Goal: Task Accomplishment & Management: Manage account settings

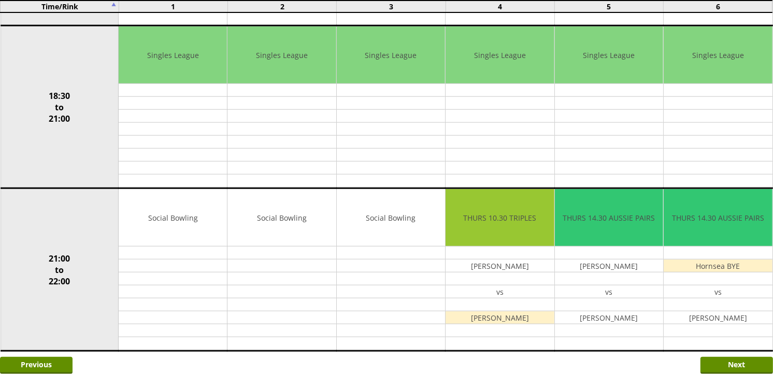
scroll to position [879, 0]
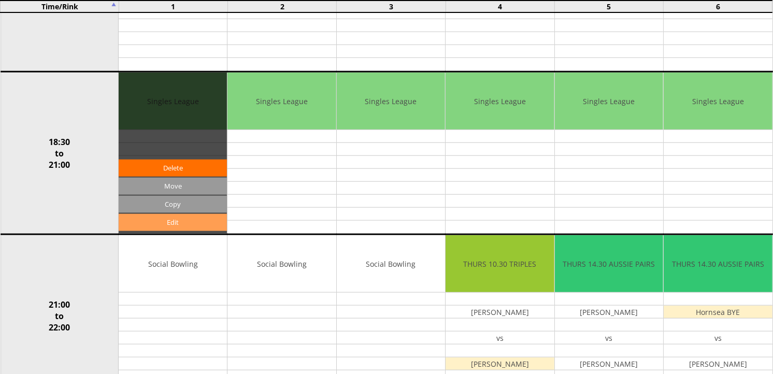
click at [191, 220] on link "Edit" at bounding box center [173, 222] width 108 height 17
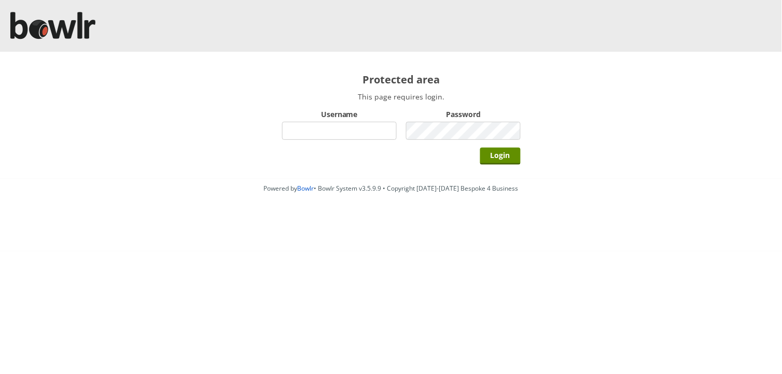
click at [330, 132] on input "Username" at bounding box center [339, 131] width 115 height 18
type input "BarRinkMonitor"
click at [480, 148] on input "Login" at bounding box center [500, 156] width 40 height 17
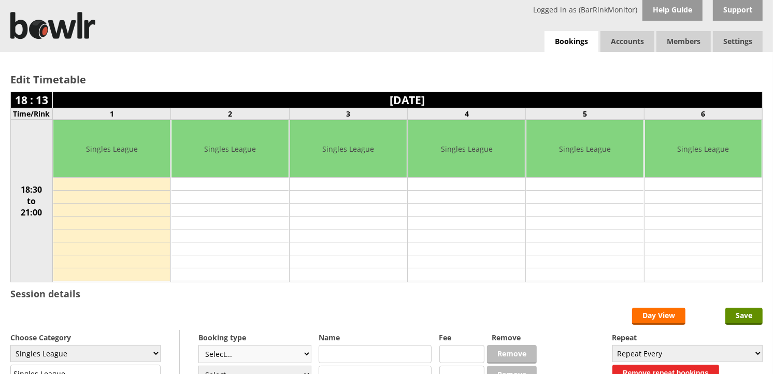
click at [306, 357] on select "Select... Club Competition (Member) Club Competition (Visitor) National (Member…" at bounding box center [255, 354] width 113 height 18
select select "0_48"
click at [199, 346] on select "Select... Club Competition (Member) Club Competition (Visitor) National (Member…" at bounding box center [255, 354] width 113 height 18
type input "6.0000"
click at [306, 354] on select "Select... Club Competition (Member) Club Competition (Visitor) National (Member…" at bounding box center [255, 354] width 113 height 18
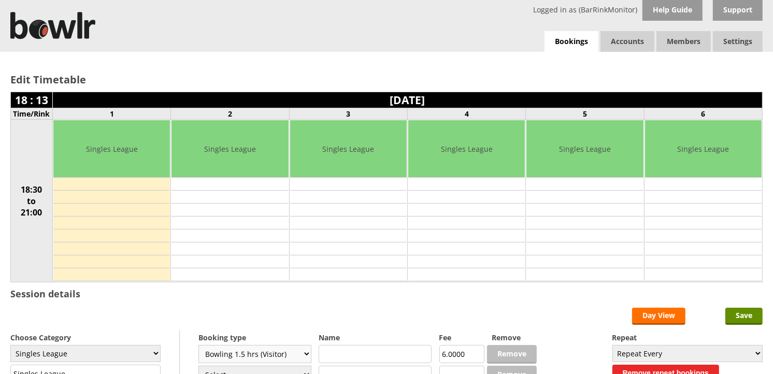
select select "1_48"
click at [199, 346] on select "Select... Club Competition (Member) Club Competition (Visitor) National (Member…" at bounding box center [255, 354] width 113 height 18
type input "4.0000"
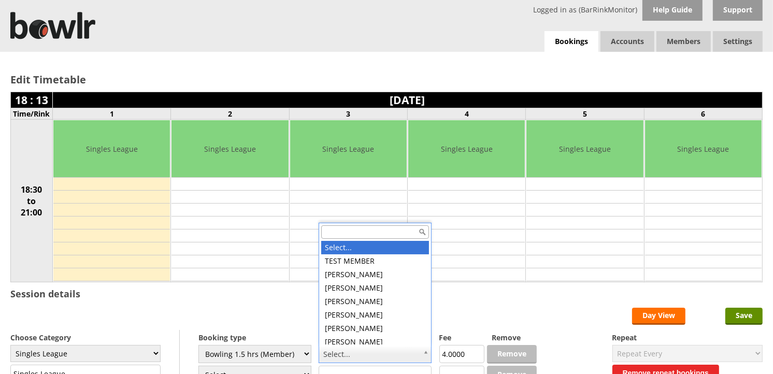
click at [375, 232] on input "text" at bounding box center [375, 231] width 108 height 13
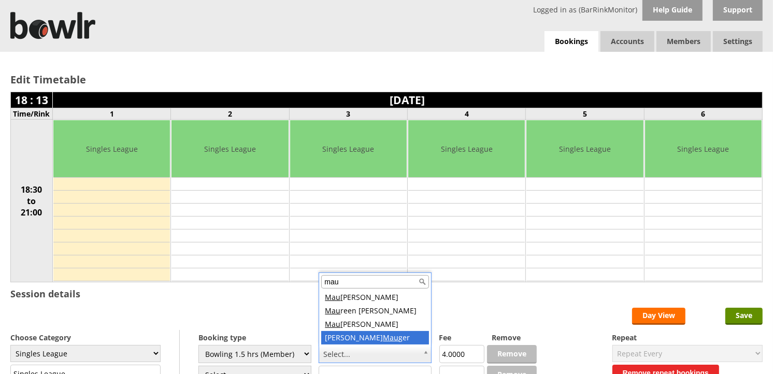
type input "mau"
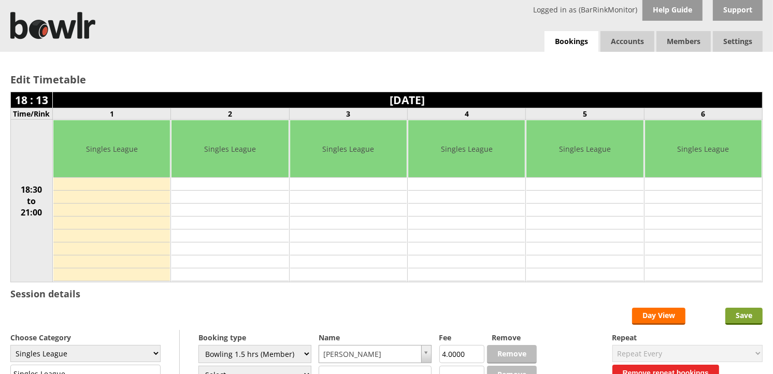
click at [750, 318] on input "Save" at bounding box center [744, 316] width 37 height 17
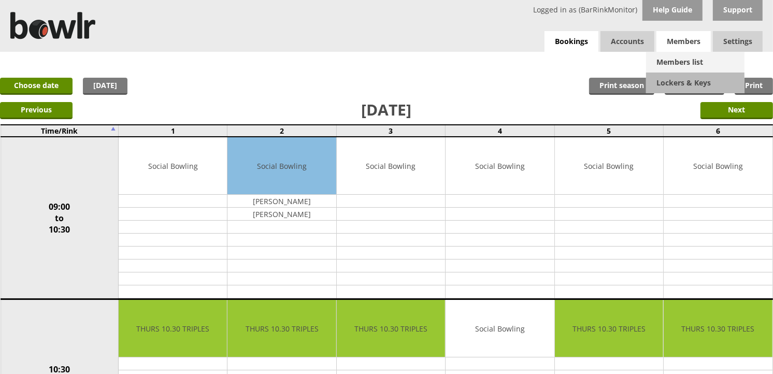
click at [677, 60] on link "Members list" at bounding box center [695, 62] width 98 height 21
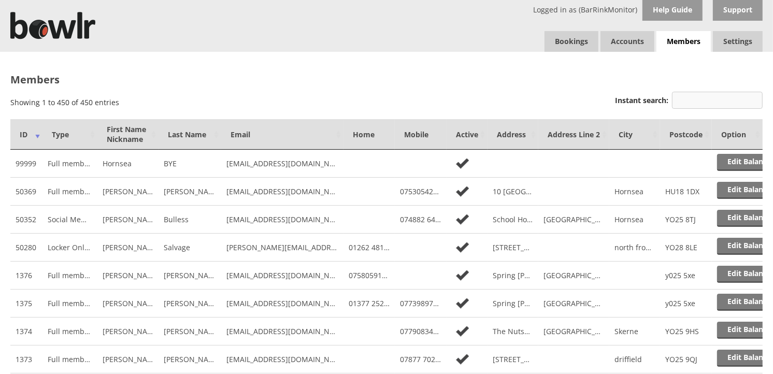
click at [698, 105] on input "Instant search:" at bounding box center [717, 100] width 91 height 17
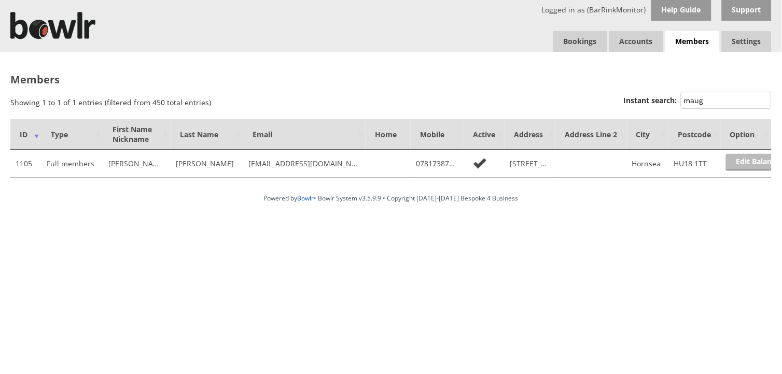
type input "maug"
click at [756, 166] on link "Edit Balance" at bounding box center [758, 162] width 64 height 17
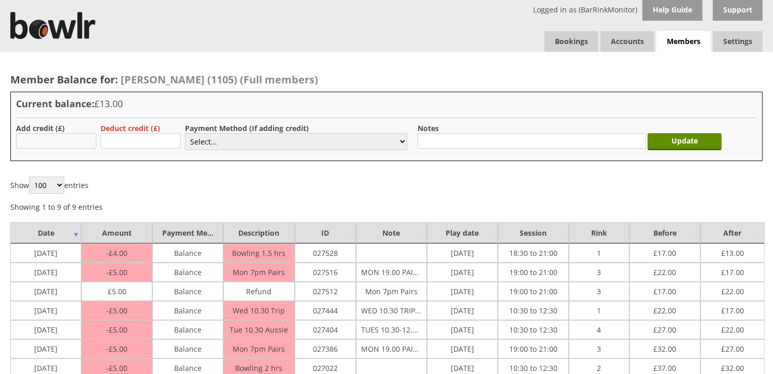
click at [79, 141] on input "text" at bounding box center [56, 141] width 80 height 16
click at [63, 140] on input "text" at bounding box center [56, 141] width 80 height 16
type input "4.00"
click at [331, 145] on select "Select... Cash Card Cheque Bank Transfer Other Member Card Gift Voucher Balance" at bounding box center [296, 141] width 222 height 17
select select "1"
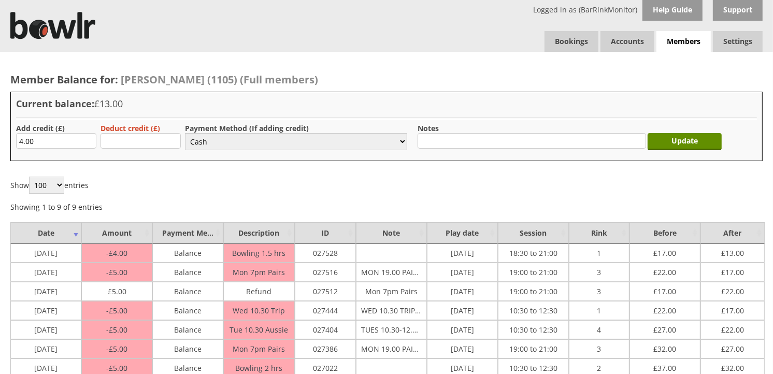
click at [185, 133] on select "Select... Cash Card Cheque Bank Transfer Other Member Card Gift Voucher Balance" at bounding box center [296, 141] width 222 height 17
click at [676, 141] on input "Update" at bounding box center [685, 141] width 74 height 17
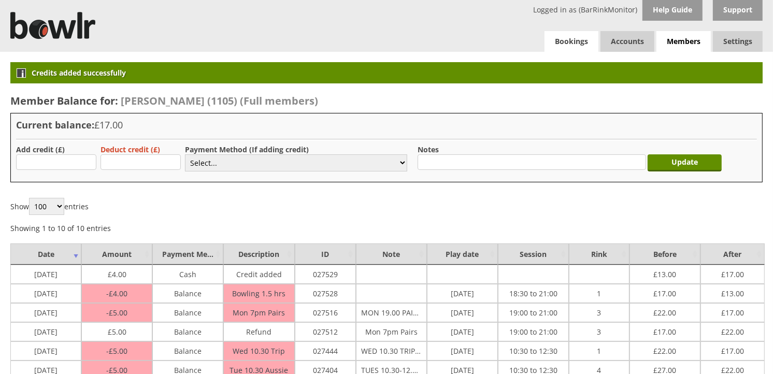
click at [581, 38] on link "Bookings" at bounding box center [572, 41] width 54 height 21
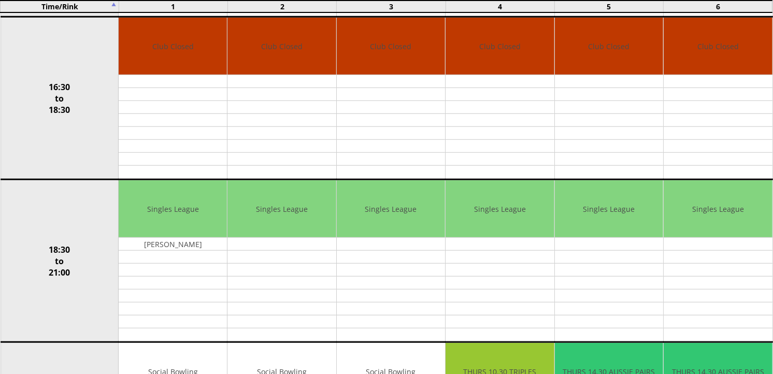
scroll to position [798, 0]
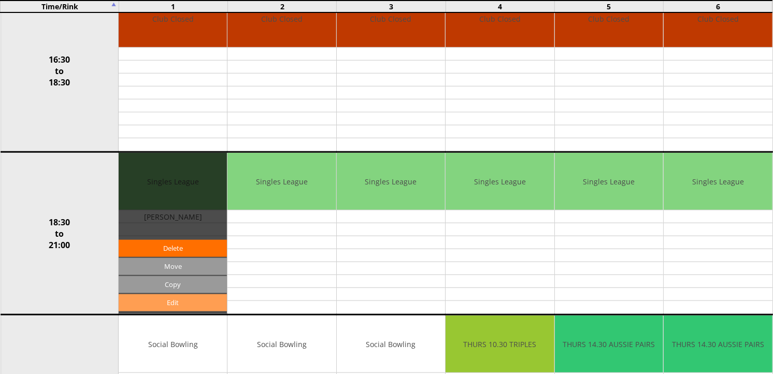
click at [174, 304] on link "Edit" at bounding box center [173, 302] width 108 height 17
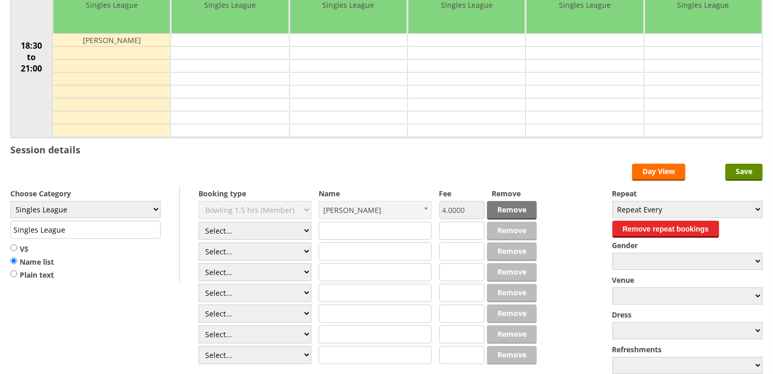
scroll to position [221, 0]
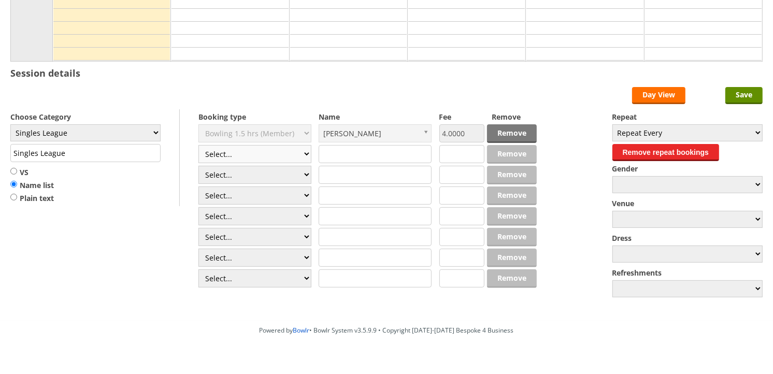
click at [306, 154] on select "Select... Club Competition (Member) Club Competition (Visitor) National (Member…" at bounding box center [255, 154] width 113 height 18
select select "1_48"
click at [199, 146] on select "Select... Club Competition (Member) Club Competition (Visitor) National (Member…" at bounding box center [255, 154] width 113 height 18
type input "4.0000"
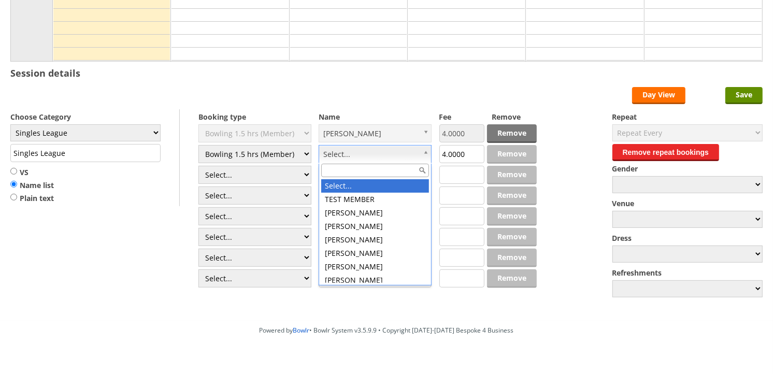
type input "c"
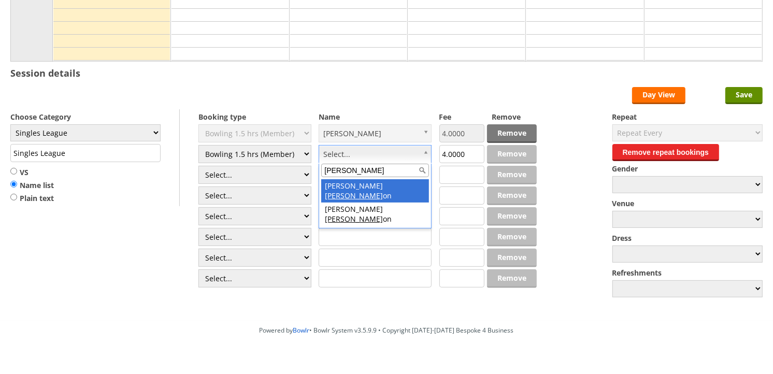
type input "dix"
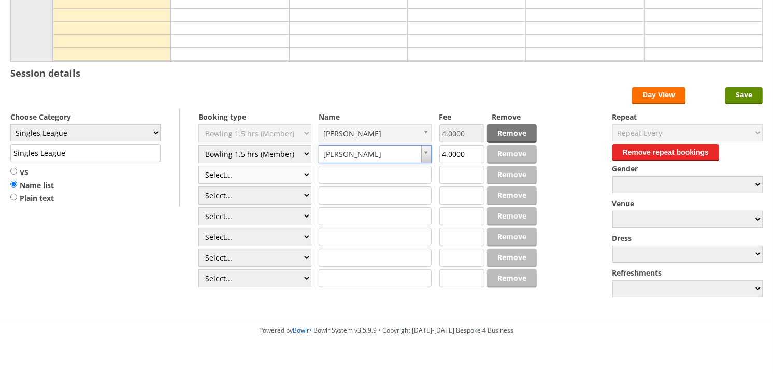
click at [305, 176] on select "Select... Club Competition (Member) Club Competition (Visitor) National (Member…" at bounding box center [255, 175] width 113 height 18
select select "1_48"
click at [199, 166] on select "Select... Club Competition (Member) Club Competition (Visitor) National (Member…" at bounding box center [255, 175] width 113 height 18
type input "4.0000"
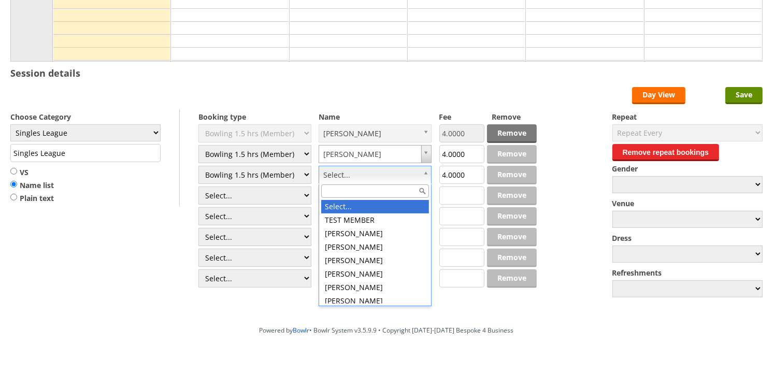
click at [402, 194] on input "text" at bounding box center [375, 191] width 108 height 13
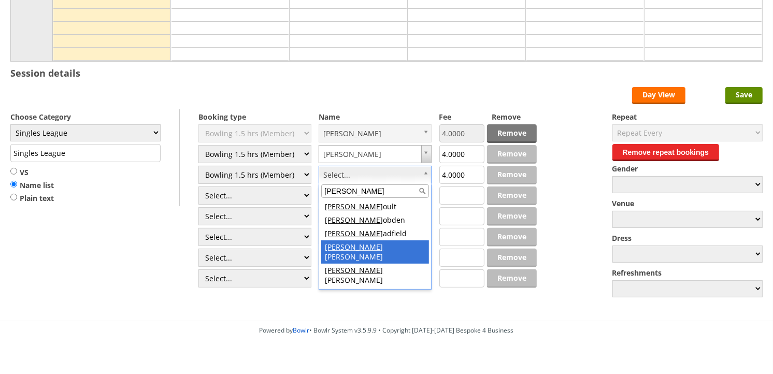
type input "david h"
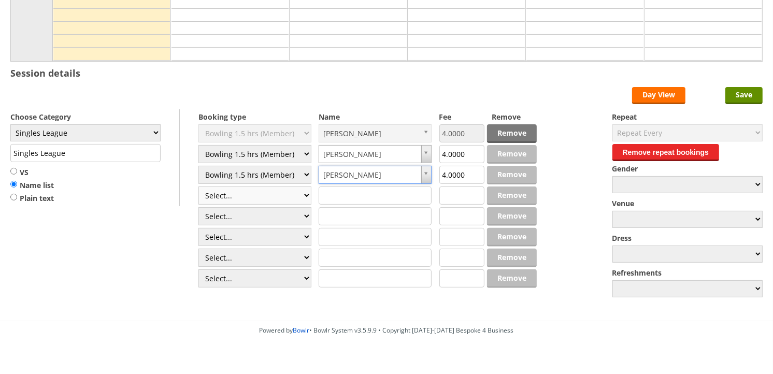
click at [301, 194] on select "Select... Club Competition (Member) Club Competition (Visitor) National (Member…" at bounding box center [255, 196] width 113 height 18
select select "1_48"
click at [199, 187] on select "Select... Club Competition (Member) Club Competition (Visitor) National (Member…" at bounding box center [255, 196] width 113 height 18
type input "4.0000"
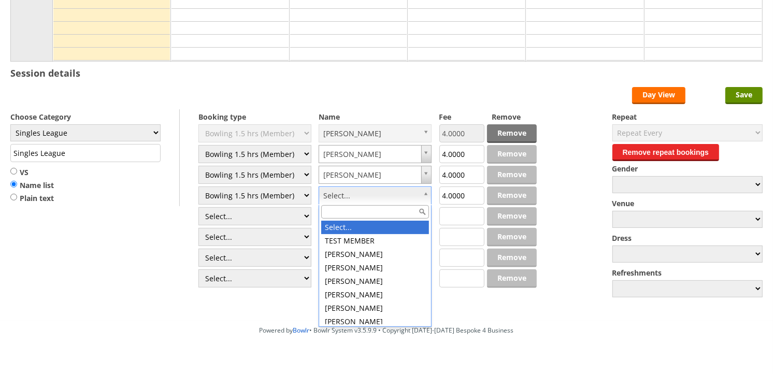
click at [389, 209] on input "text" at bounding box center [375, 211] width 108 height 13
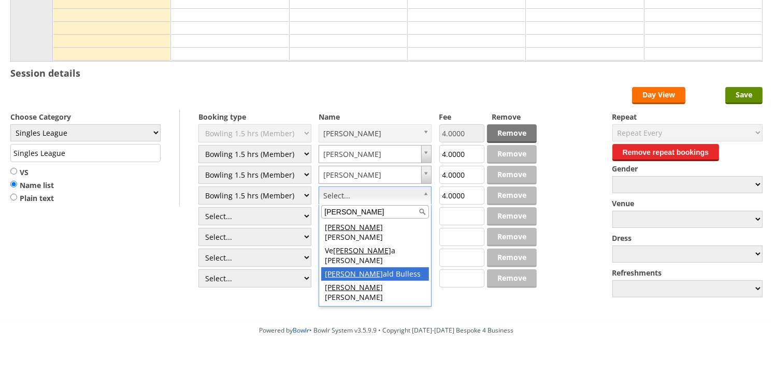
type input "ron"
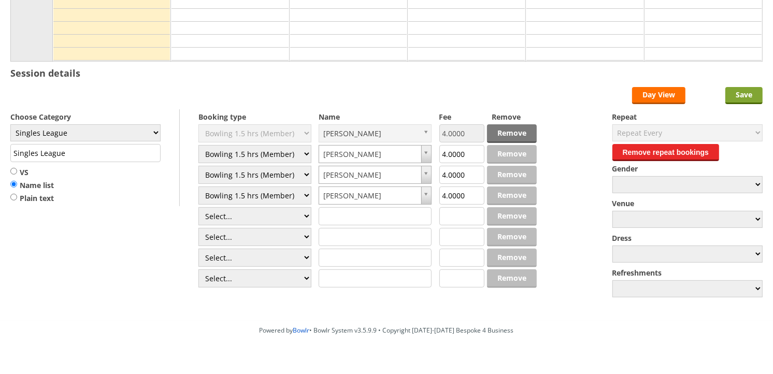
click at [743, 97] on input "Save" at bounding box center [744, 95] width 37 height 17
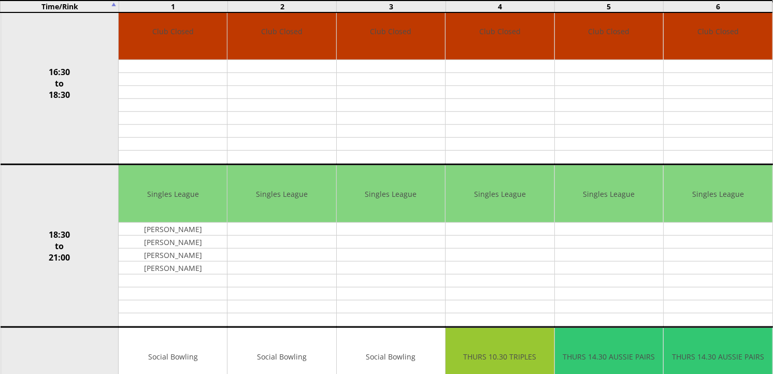
scroll to position [788, 0]
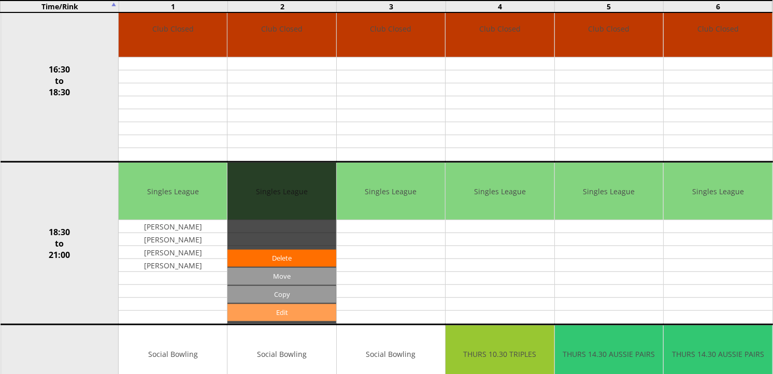
click at [306, 315] on link "Edit" at bounding box center [282, 312] width 108 height 17
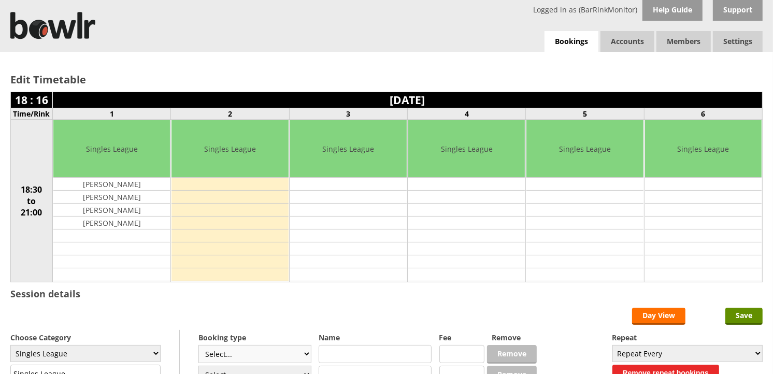
click at [298, 355] on select "Select... Club Competition (Member) Club Competition (Visitor) National (Member…" at bounding box center [255, 354] width 113 height 18
select select "1_48"
click at [199, 346] on select "Select... Club Competition (Member) Club Competition (Visitor) National (Member…" at bounding box center [255, 354] width 113 height 18
type input "4.0000"
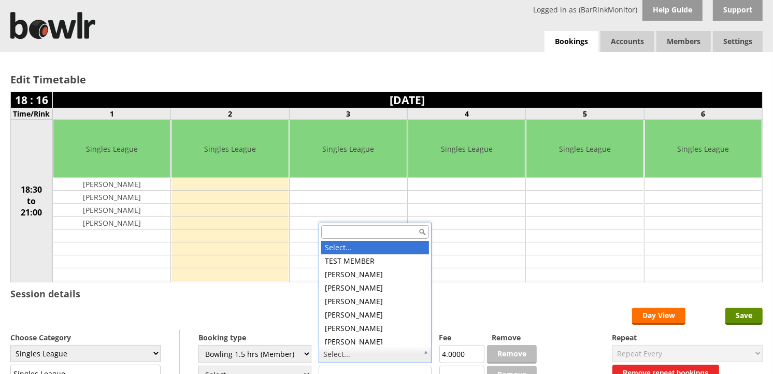
click at [371, 234] on input "text" at bounding box center [375, 231] width 108 height 13
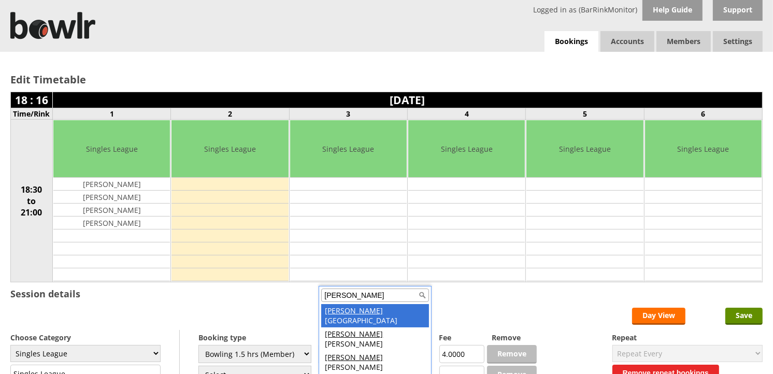
type input "craig"
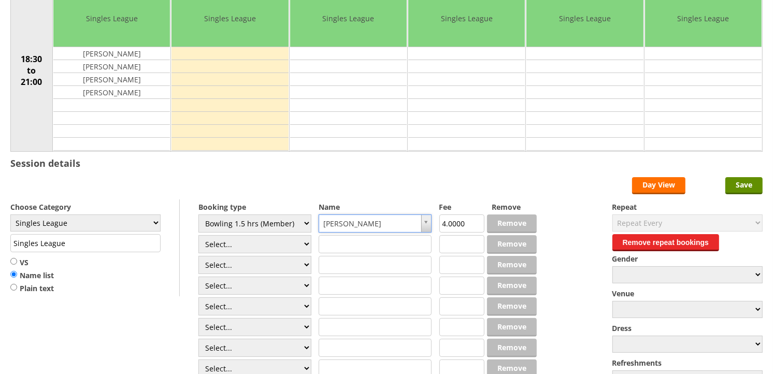
scroll to position [153, 0]
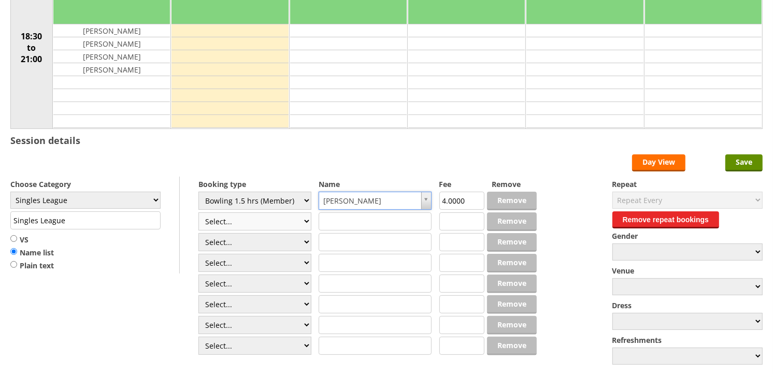
click at [304, 223] on select "Select... Club Competition (Member) Club Competition (Visitor) National (Member…" at bounding box center [255, 222] width 113 height 18
select select "1_48"
click at [199, 213] on select "Select... Club Competition (Member) Club Competition (Visitor) National (Member…" at bounding box center [255, 222] width 113 height 18
type input "4.0000"
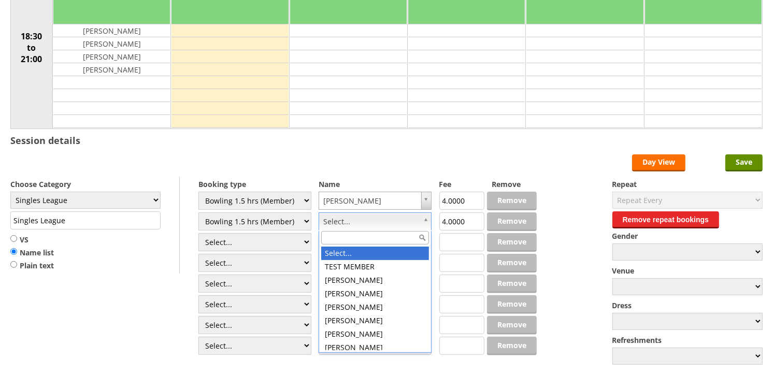
click at [401, 237] on input "text" at bounding box center [375, 237] width 108 height 13
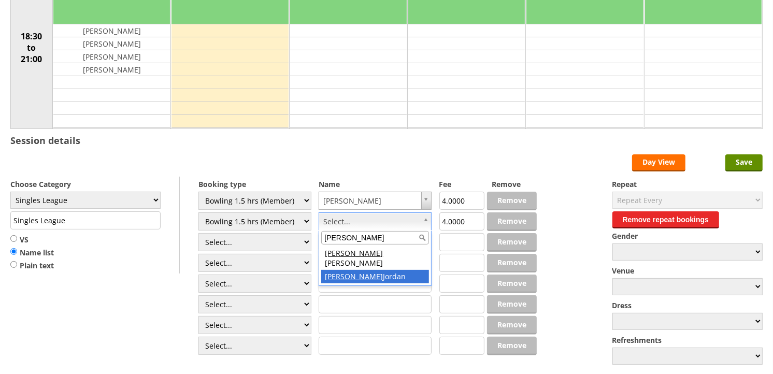
type input "garry"
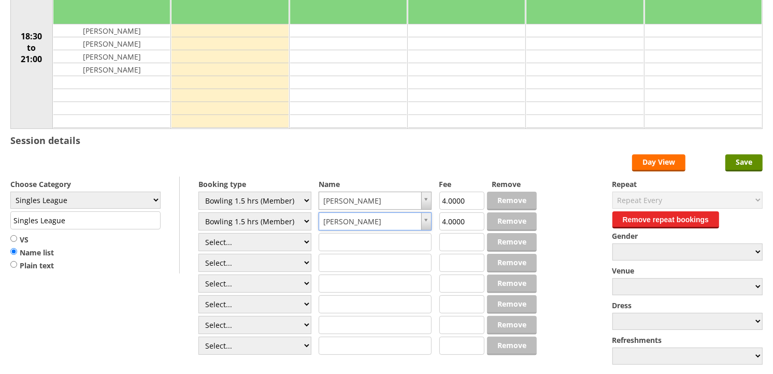
click at [363, 262] on input "text" at bounding box center [375, 263] width 113 height 18
click at [306, 244] on select "Select... Club Competition (Member) Club Competition (Visitor) National (Member…" at bounding box center [255, 242] width 113 height 18
select select "1_48"
click at [199, 234] on select "Select... Club Competition (Member) Club Competition (Visitor) National (Member…" at bounding box center [255, 242] width 113 height 18
type input "4.0000"
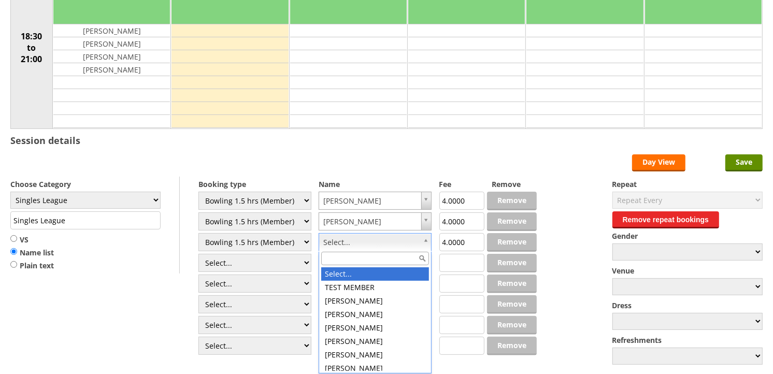
click at [396, 257] on input "text" at bounding box center [375, 258] width 108 height 13
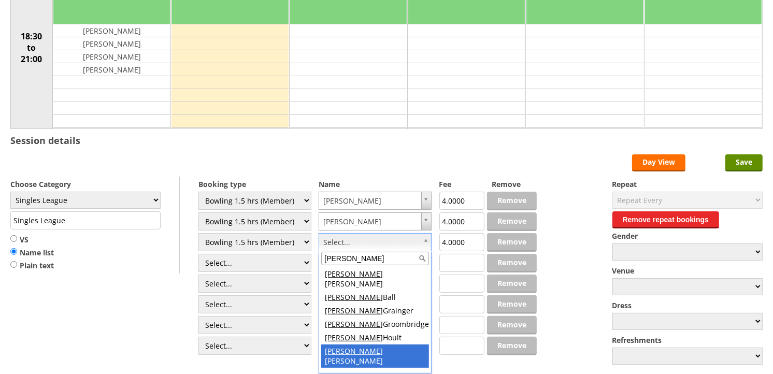
type input "david"
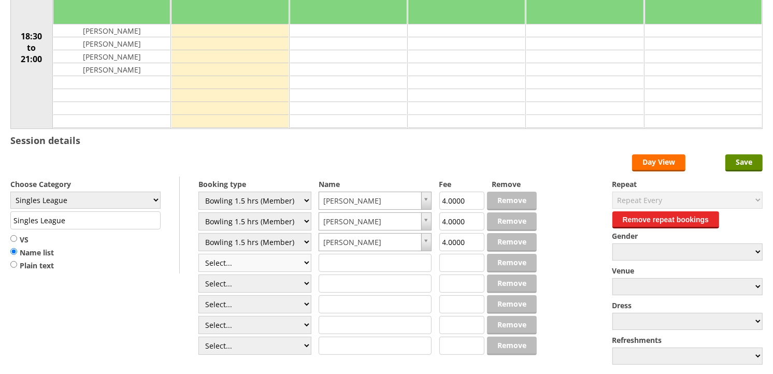
click at [304, 263] on select "Select... Club Competition (Member) Club Competition (Visitor) National (Member…" at bounding box center [255, 263] width 113 height 18
select select "1_48"
click at [199, 255] on select "Select... Club Competition (Member) Club Competition (Visitor) National (Member…" at bounding box center [255, 263] width 113 height 18
type input "4.0000"
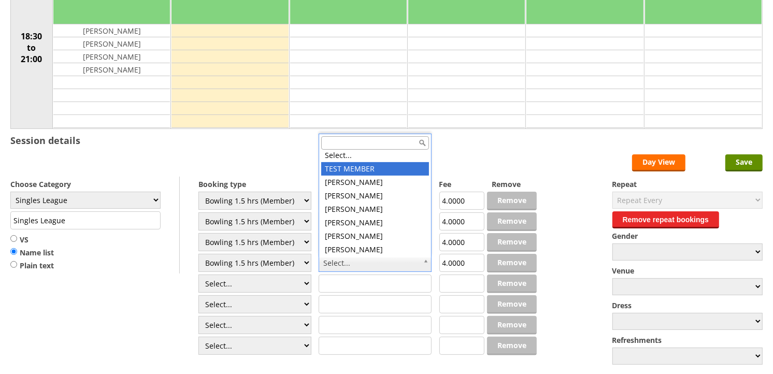
scroll to position [0, 0]
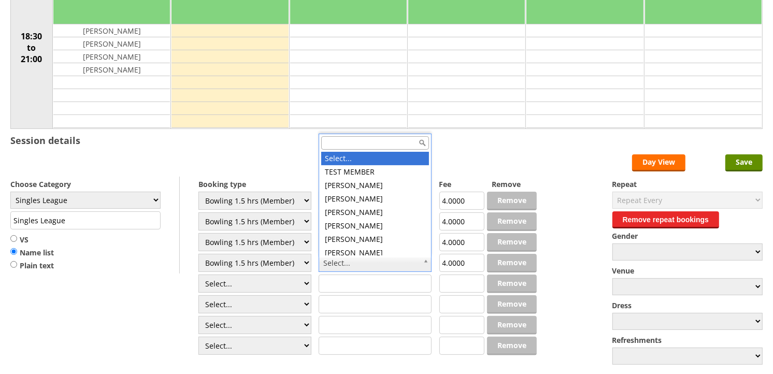
click at [377, 142] on input "text" at bounding box center [375, 142] width 108 height 13
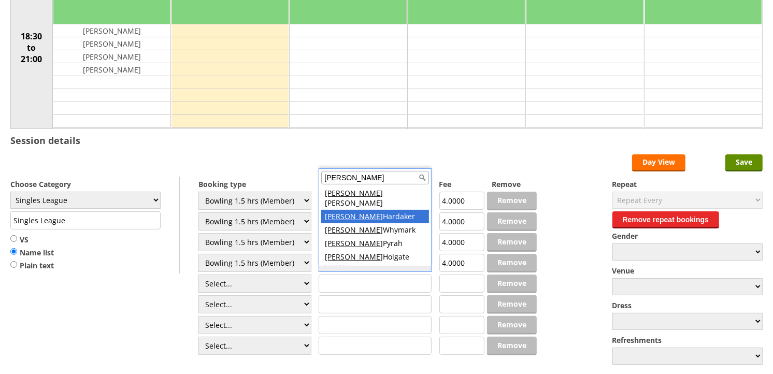
type input "alan"
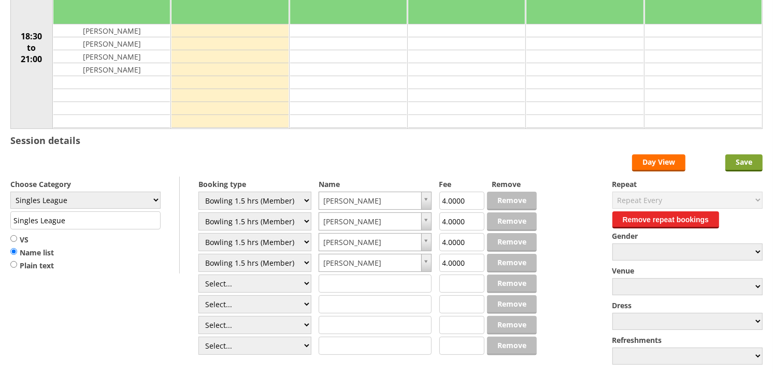
click at [750, 156] on input "Save" at bounding box center [744, 162] width 37 height 17
click at [750, 164] on input "Save" at bounding box center [744, 162] width 37 height 17
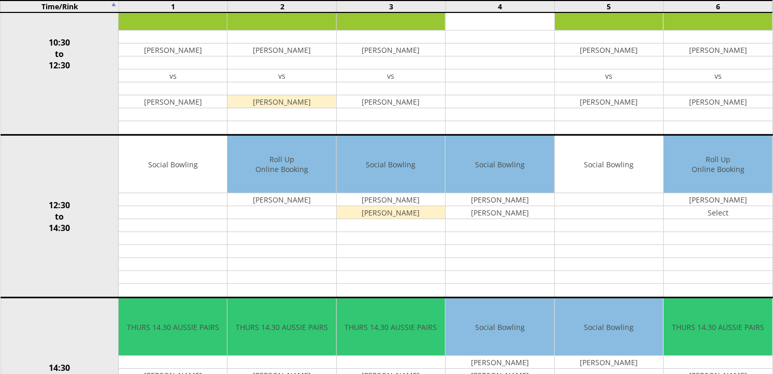
scroll to position [982, 0]
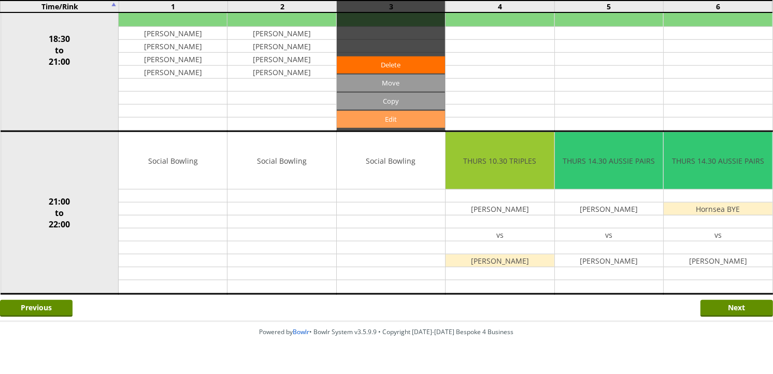
click at [385, 117] on link "Edit" at bounding box center [391, 119] width 108 height 17
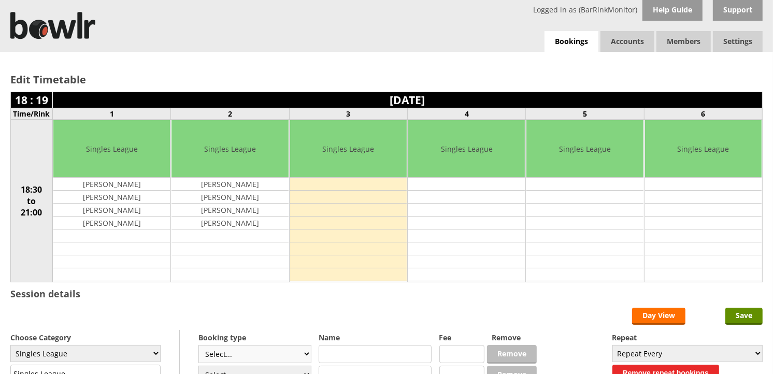
click at [304, 359] on select "Select... Club Competition (Member) Club Competition (Visitor) National (Member…" at bounding box center [255, 354] width 113 height 18
select select "1_48"
click at [199, 346] on select "Select... Club Competition (Member) Club Competition (Visitor) National (Member…" at bounding box center [255, 354] width 113 height 18
type input "4.0000"
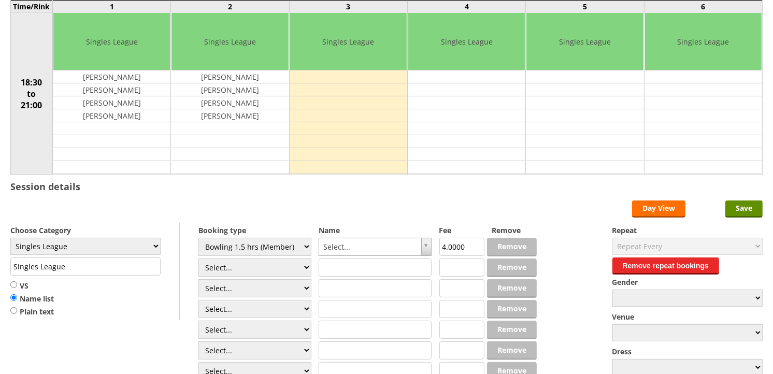
scroll to position [161, 0]
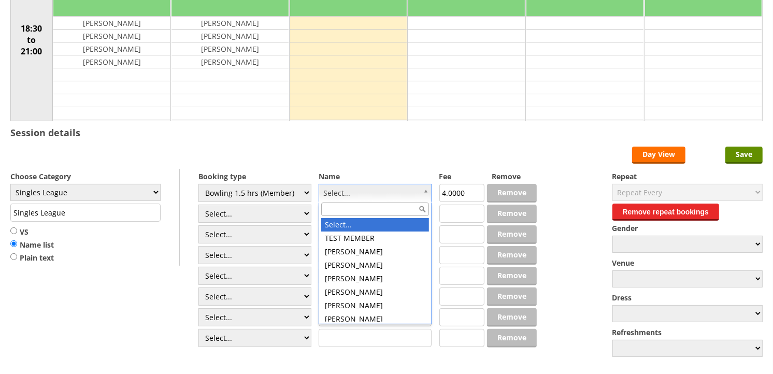
click at [386, 206] on input "text" at bounding box center [375, 209] width 108 height 13
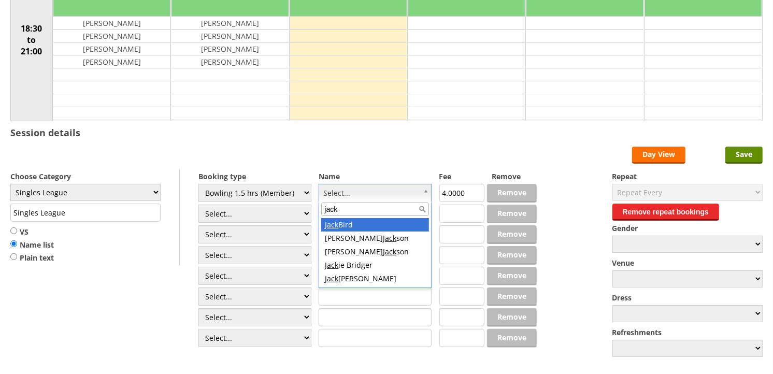
type input "jack"
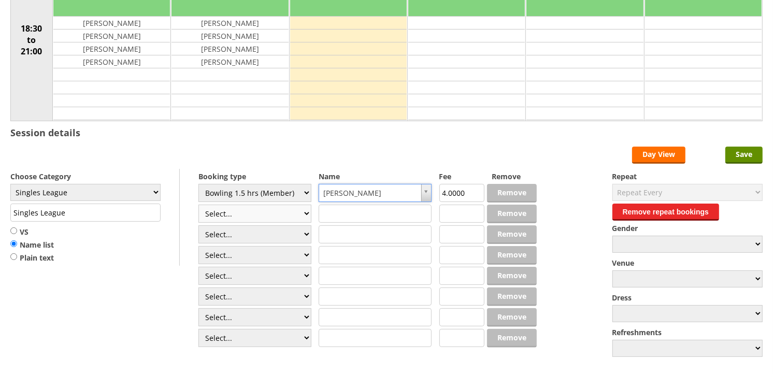
click at [304, 217] on select "Select... Club Competition (Member) Club Competition (Visitor) National (Member…" at bounding box center [255, 214] width 113 height 18
select select "1_48"
click at [199, 205] on select "Select... Club Competition (Member) Club Competition (Visitor) National (Member…" at bounding box center [255, 214] width 113 height 18
type input "4.0000"
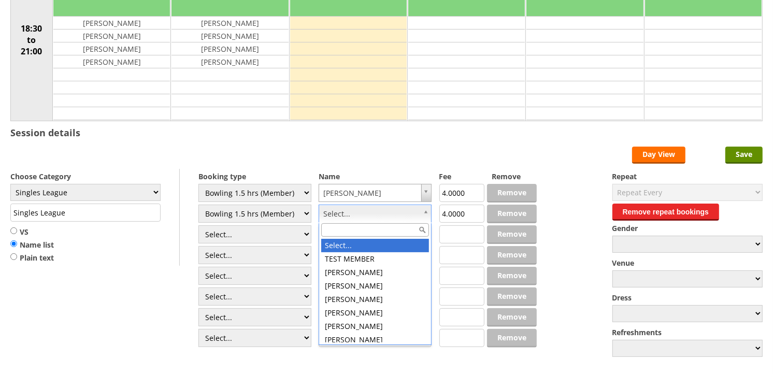
click at [399, 229] on input "text" at bounding box center [375, 229] width 108 height 13
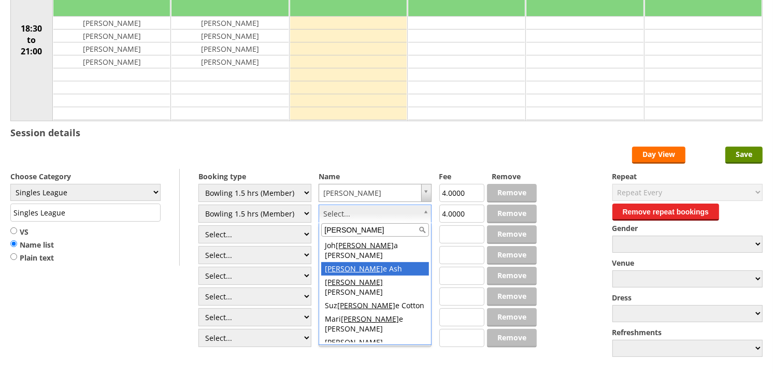
type input "ann"
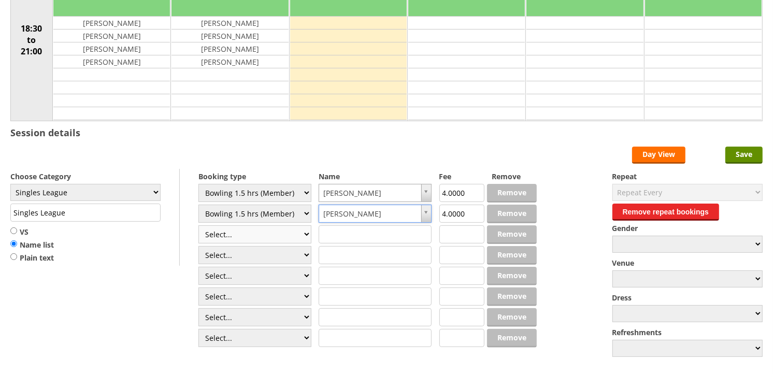
click at [304, 235] on select "Select... Club Competition (Member) Club Competition (Visitor) National (Member…" at bounding box center [255, 234] width 113 height 18
select select "1_48"
click at [199, 226] on select "Select... Club Competition (Member) Club Competition (Visitor) National (Member…" at bounding box center [255, 234] width 113 height 18
type input "4.0000"
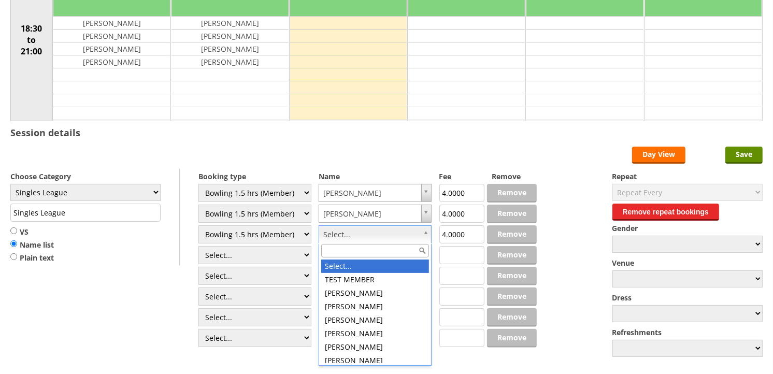
click at [394, 250] on input "text" at bounding box center [375, 250] width 108 height 13
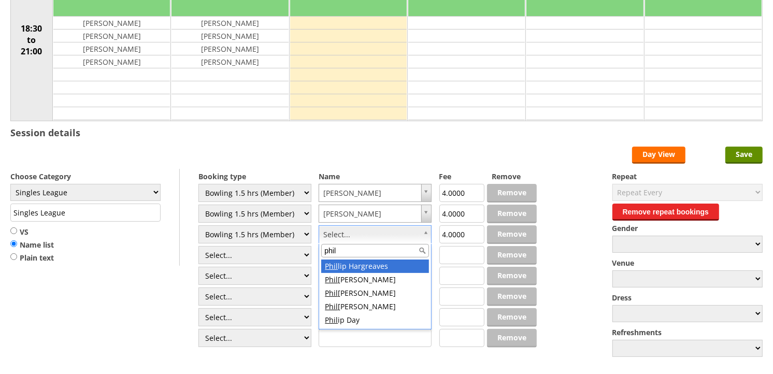
type input "phil"
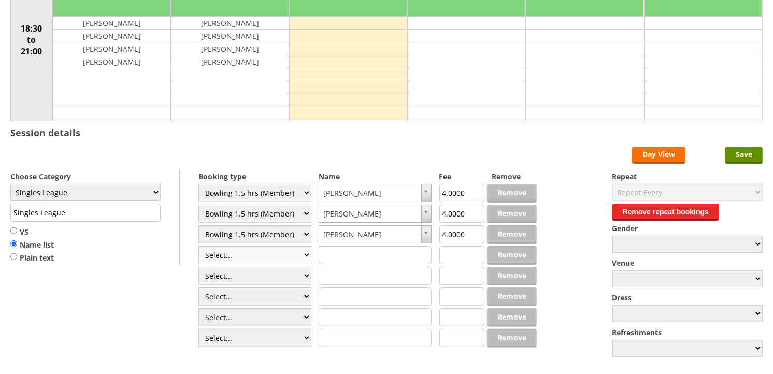
click at [303, 252] on select "Select... Club Competition (Member) Club Competition (Visitor) National (Member…" at bounding box center [255, 255] width 113 height 18
select select "1_48"
click at [199, 247] on select "Select... Club Competition (Member) Club Competition (Visitor) National (Member…" at bounding box center [255, 255] width 113 height 18
type input "4.0000"
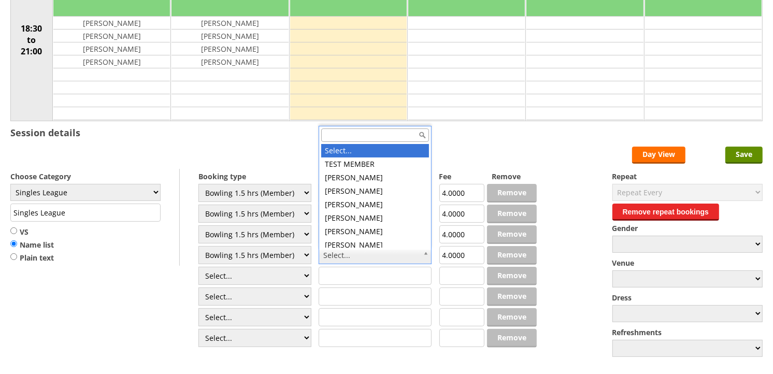
click at [328, 133] on input "text" at bounding box center [375, 135] width 108 height 13
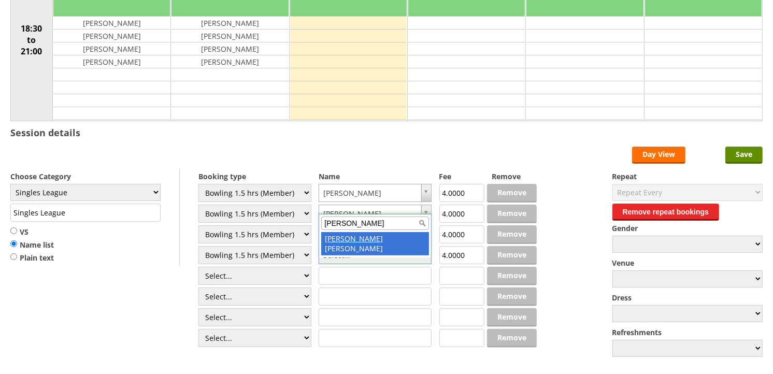
type input "wayne"
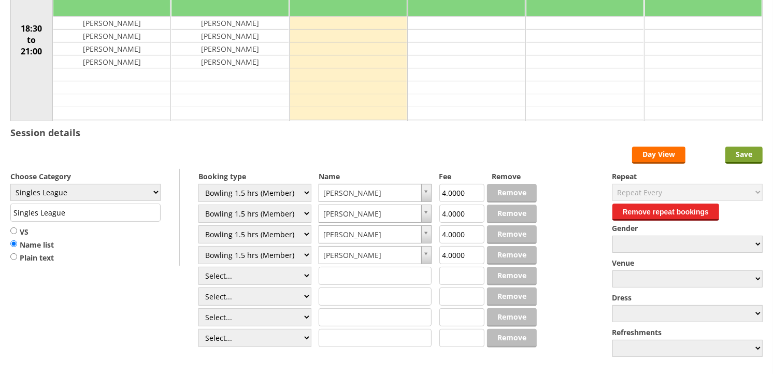
click at [749, 156] on input "Save" at bounding box center [744, 155] width 37 height 17
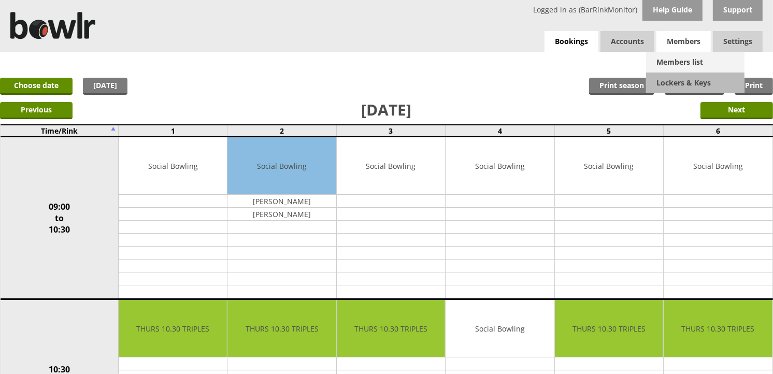
click at [690, 60] on link "Members list" at bounding box center [695, 62] width 98 height 21
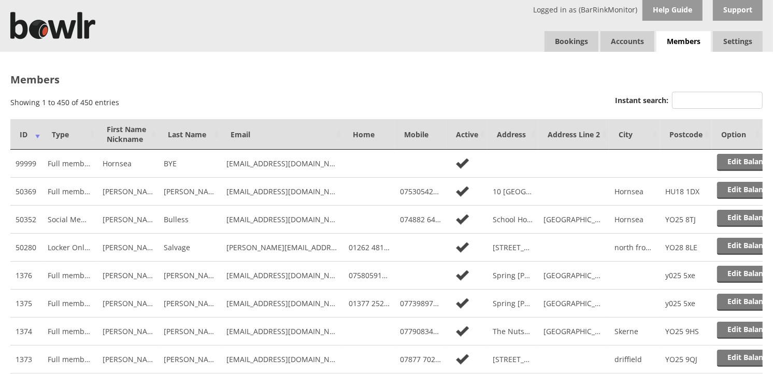
click at [688, 95] on input "Instant search:" at bounding box center [717, 100] width 91 height 17
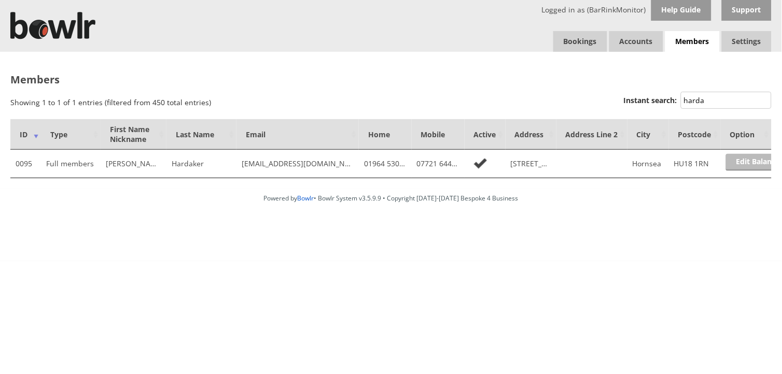
type input "harda"
click at [762, 166] on link "Edit Balance" at bounding box center [758, 162] width 64 height 17
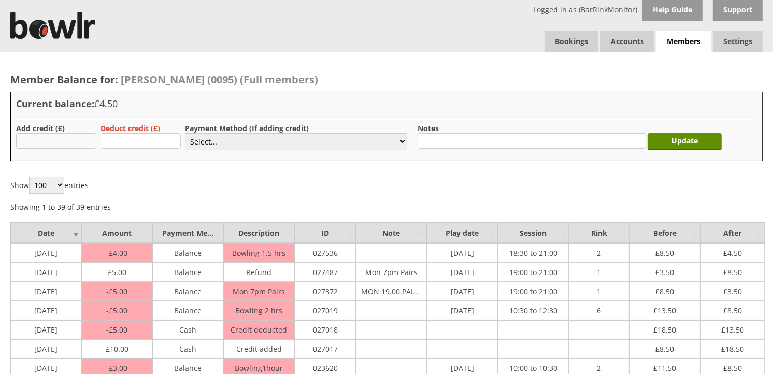
click at [71, 143] on input "text" at bounding box center [56, 141] width 80 height 16
type input "4.00"
click at [324, 141] on select "Select... Cash Card Cheque Bank Transfer Other Member Card Gift Voucher Balance" at bounding box center [296, 141] width 222 height 17
select select "1"
click at [185, 133] on select "Select... Cash Card Cheque Bank Transfer Other Member Card Gift Voucher Balance" at bounding box center [296, 141] width 222 height 17
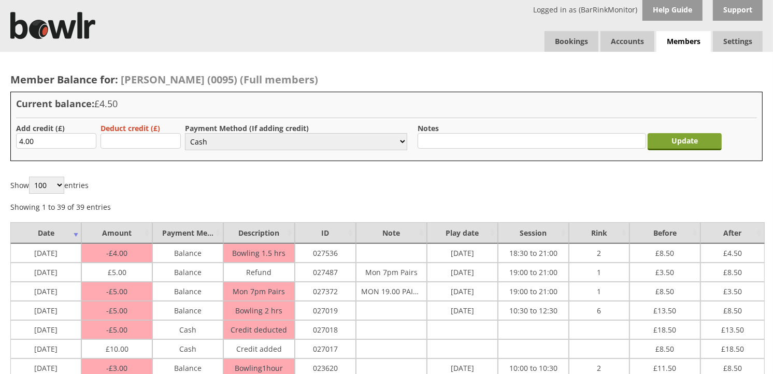
click at [668, 146] on input "Update" at bounding box center [685, 141] width 74 height 17
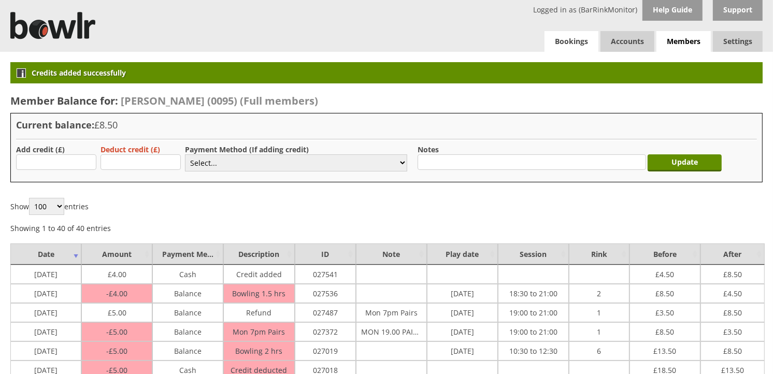
click at [581, 36] on link "Bookings" at bounding box center [572, 41] width 54 height 21
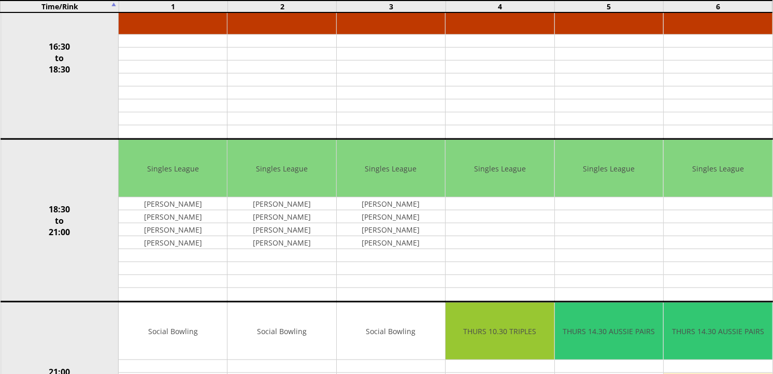
scroll to position [843, 0]
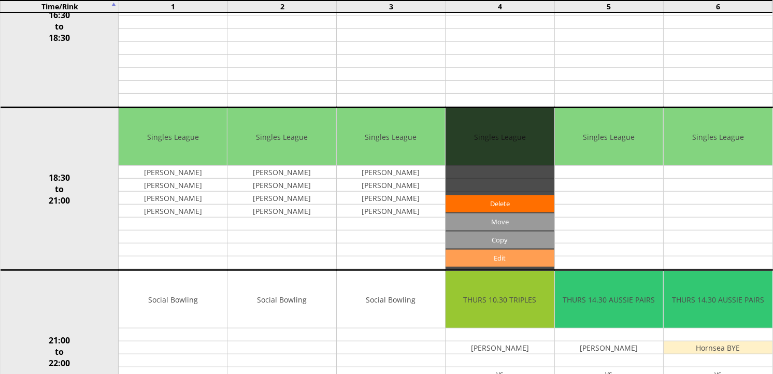
click at [507, 258] on link "Edit" at bounding box center [500, 258] width 108 height 17
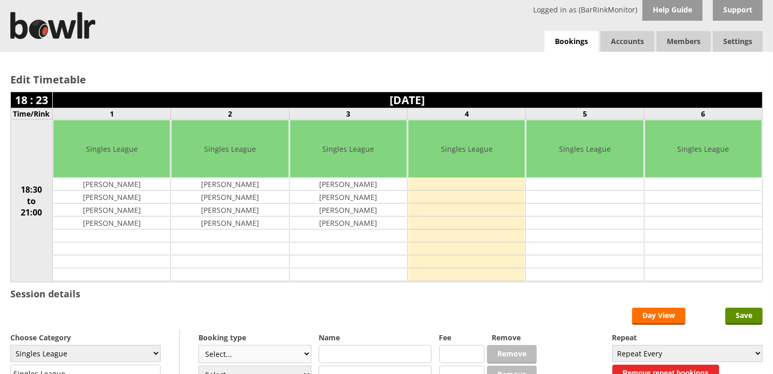
click at [307, 359] on select "Select... Club Competition (Member) Club Competition (Visitor) National (Member…" at bounding box center [255, 354] width 113 height 18
select select "1_48"
click at [199, 346] on select "Select... Club Competition (Member) Club Competition (Visitor) National (Member…" at bounding box center [255, 354] width 113 height 18
type input "4.0000"
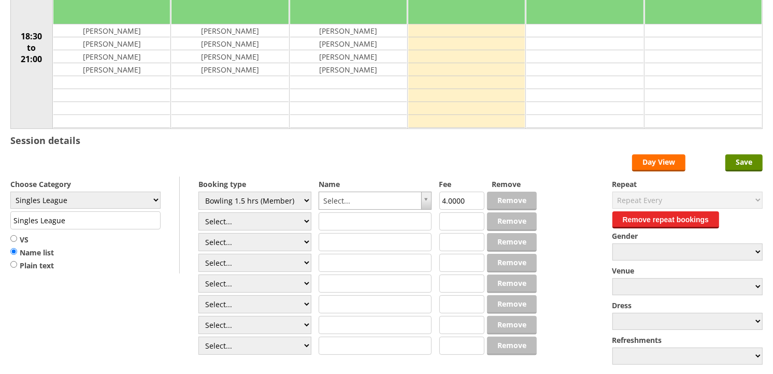
scroll to position [207, 0]
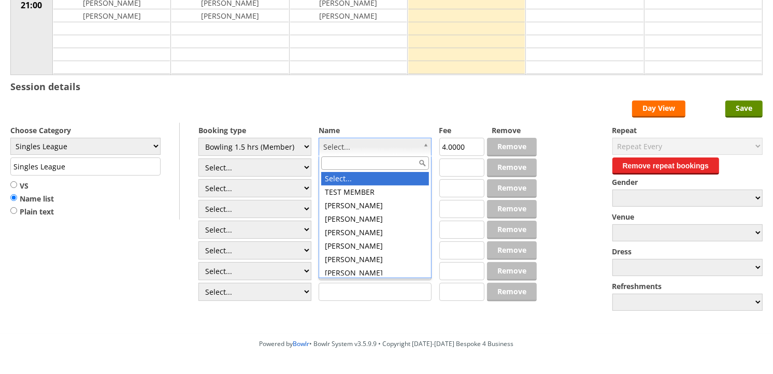
click at [396, 160] on input "text" at bounding box center [375, 163] width 108 height 13
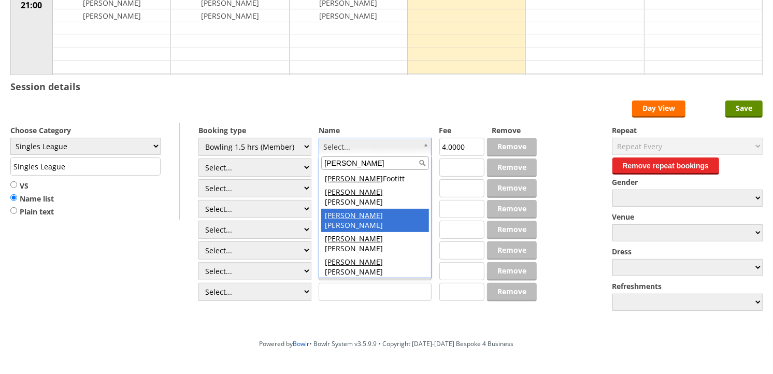
type input "paul"
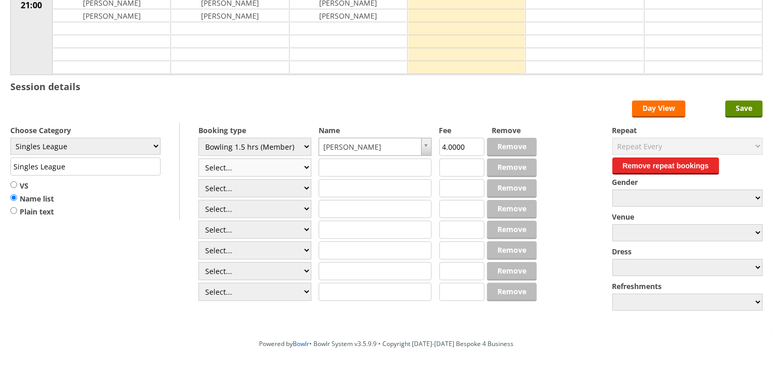
click at [303, 168] on select "Select... Club Competition (Member) Club Competition (Visitor) National (Member…" at bounding box center [255, 168] width 113 height 18
select select "1_48"
click at [199, 160] on select "Select... Club Competition (Member) Club Competition (Visitor) National (Member…" at bounding box center [255, 168] width 113 height 18
type input "4.0000"
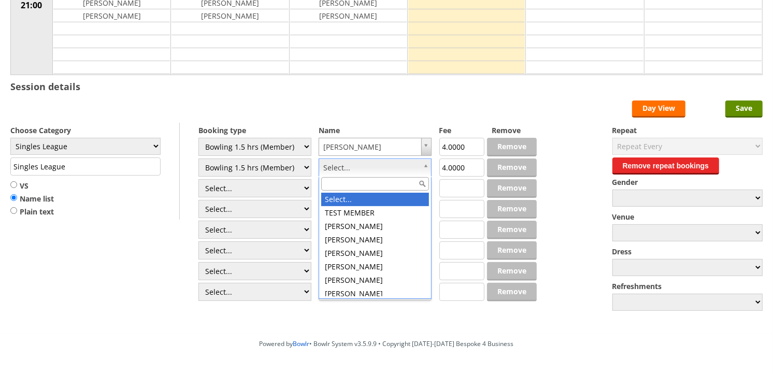
click at [396, 183] on input "text" at bounding box center [375, 183] width 108 height 13
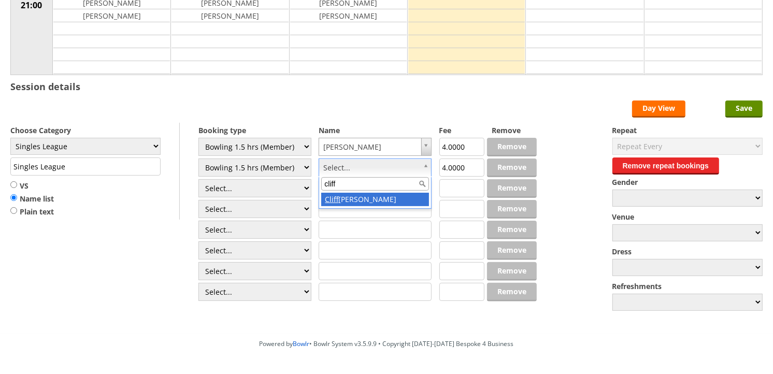
type input "cliff"
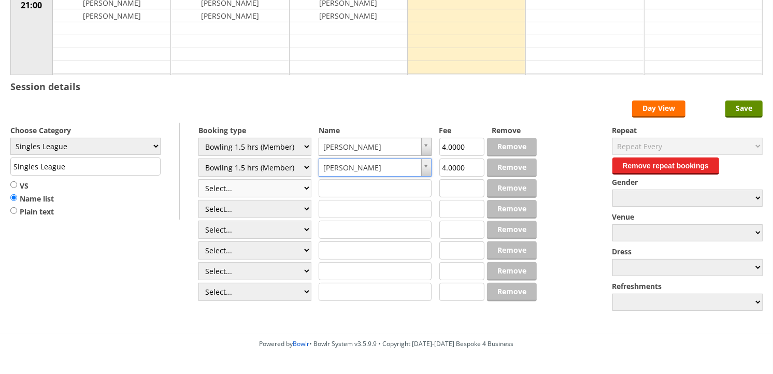
click at [303, 188] on select "Select... Club Competition (Member) Club Competition (Visitor) National (Member…" at bounding box center [255, 188] width 113 height 18
select select "1_48"
click at [199, 180] on select "Select... Club Competition (Member) Club Competition (Visitor) National (Member…" at bounding box center [255, 188] width 113 height 18
type input "4.0000"
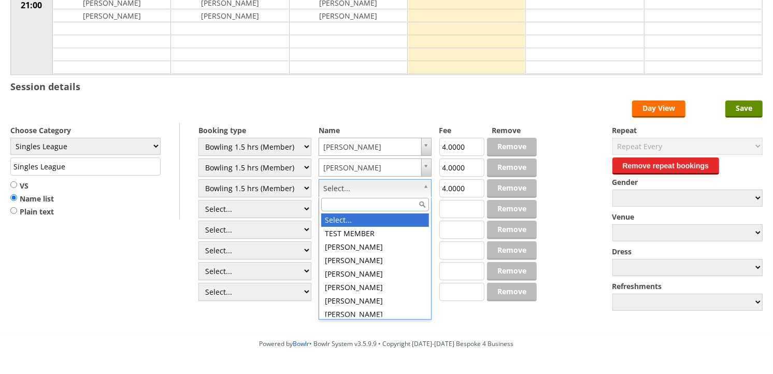
click at [401, 204] on input "text" at bounding box center [375, 204] width 108 height 13
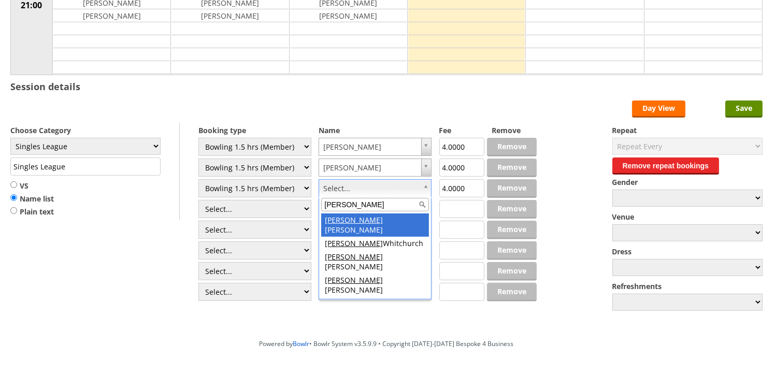
type input "James"
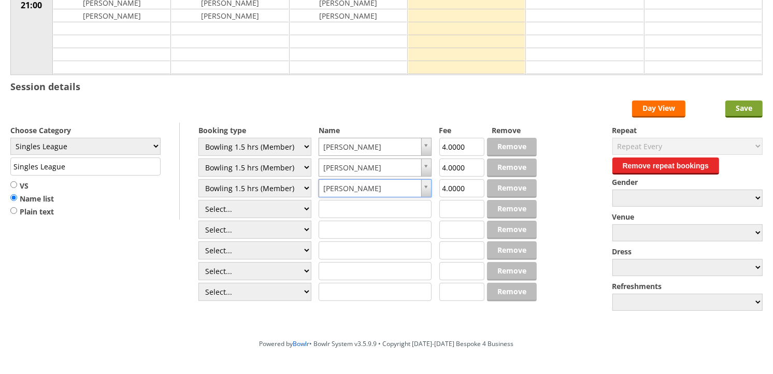
click at [749, 114] on input "Save" at bounding box center [744, 109] width 37 height 17
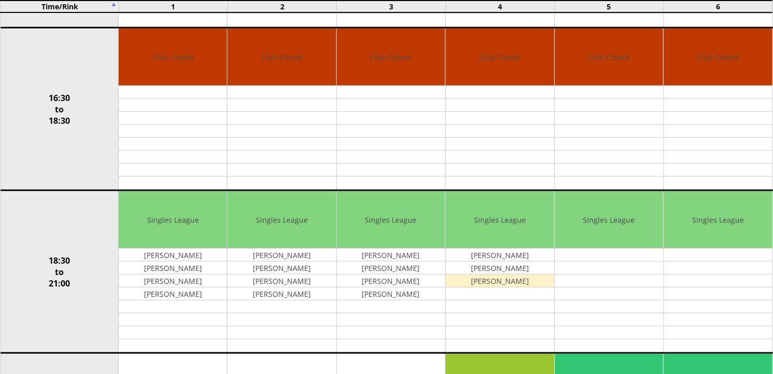
scroll to position [783, 0]
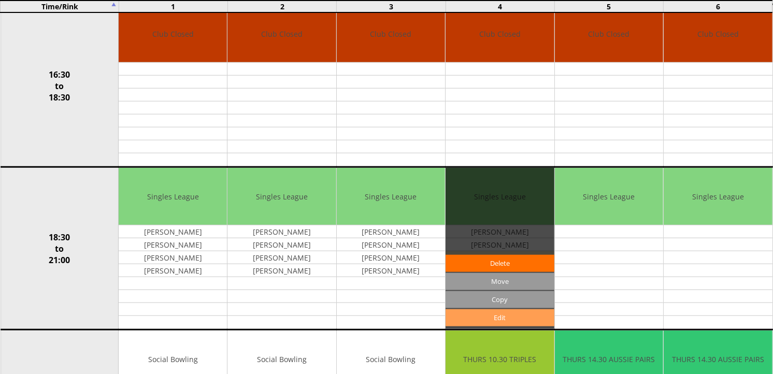
click at [527, 314] on link "Edit" at bounding box center [500, 317] width 108 height 17
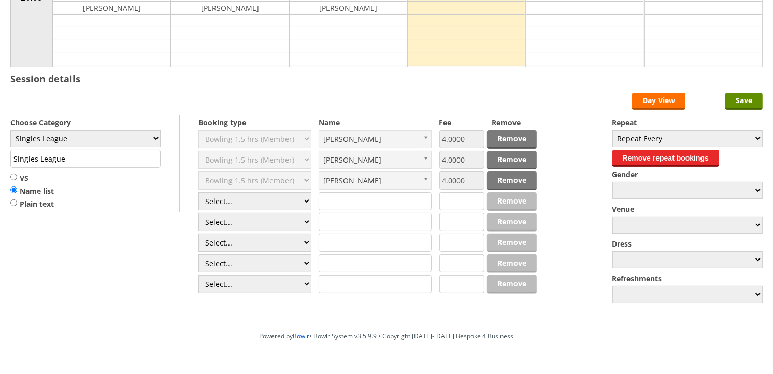
scroll to position [231, 0]
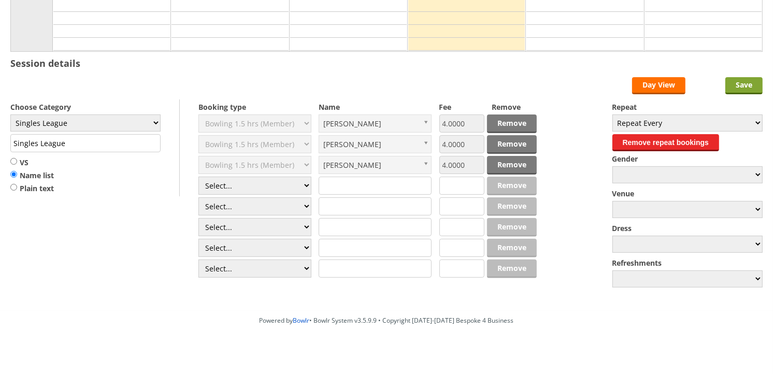
click at [740, 90] on input "Save" at bounding box center [744, 85] width 37 height 17
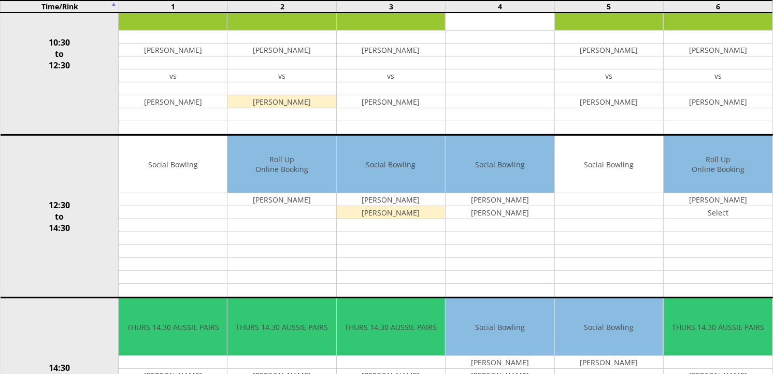
scroll to position [879, 0]
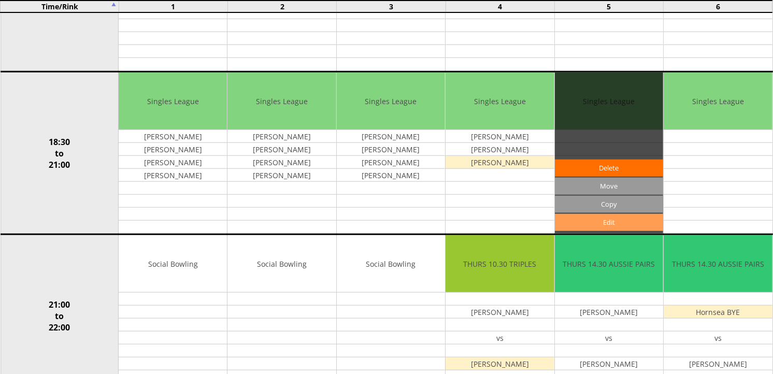
click at [612, 226] on link "Edit" at bounding box center [609, 222] width 108 height 17
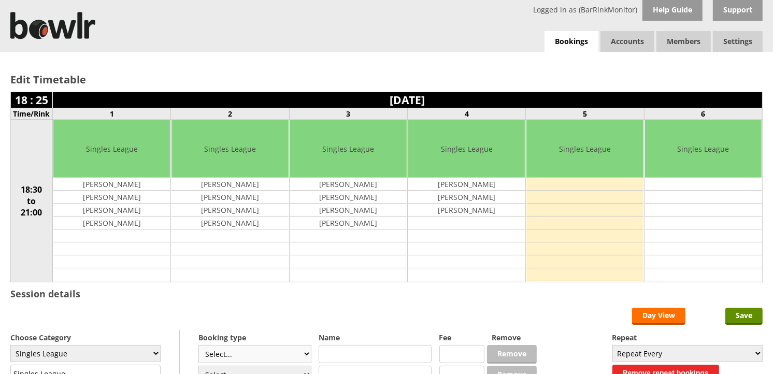
click at [301, 355] on select "Select... Club Competition (Member) Club Competition (Visitor) National (Member…" at bounding box center [255, 354] width 113 height 18
select select "1_48"
click at [199, 346] on select "Select... Club Competition (Member) Club Competition (Visitor) National (Member…" at bounding box center [255, 354] width 113 height 18
type input "4.0000"
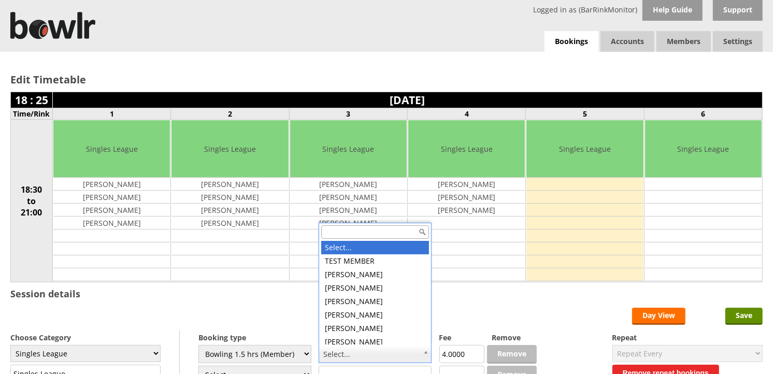
click at [372, 231] on input "text" at bounding box center [375, 231] width 108 height 13
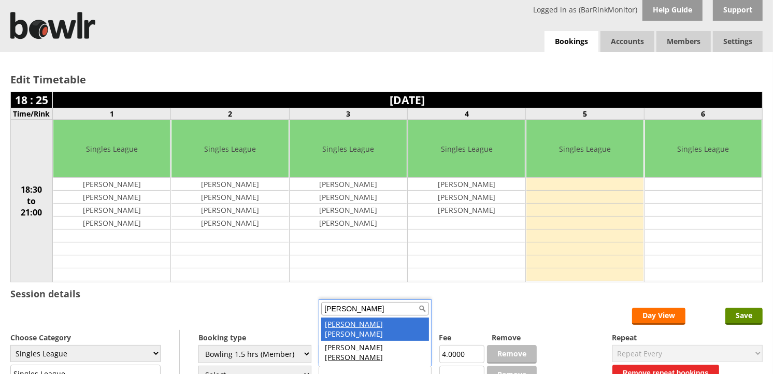
type input "dan"
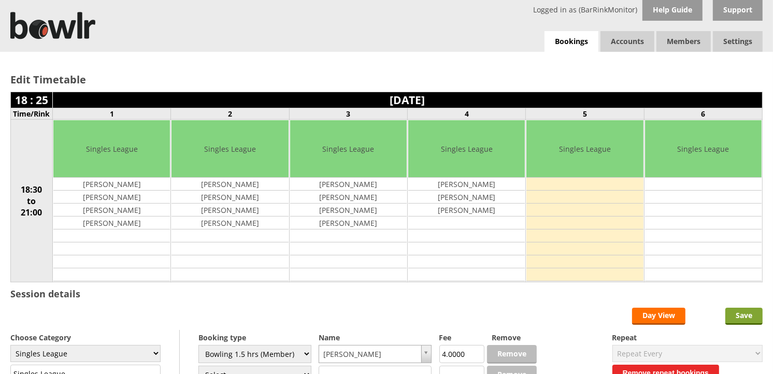
click at [742, 315] on input "Save" at bounding box center [744, 316] width 37 height 17
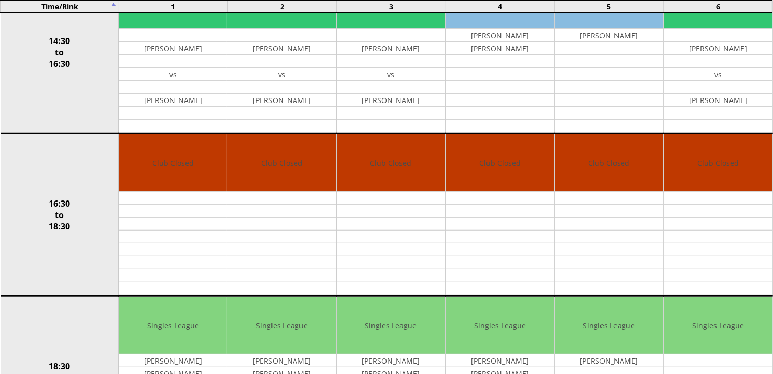
scroll to position [981, 0]
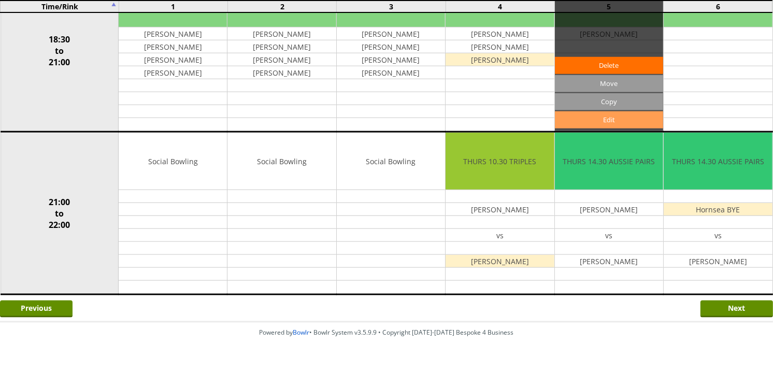
click at [614, 121] on link "Edit" at bounding box center [609, 119] width 108 height 17
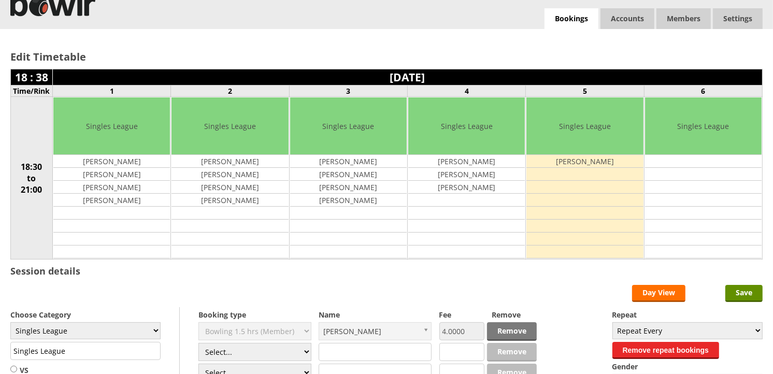
scroll to position [61, 0]
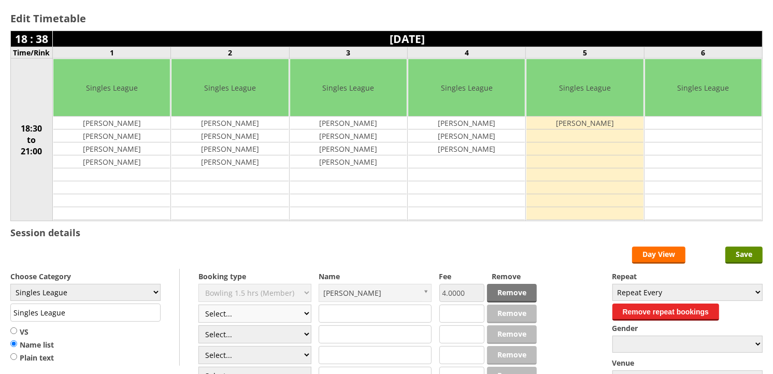
click at [306, 315] on select "Select... Club Competition (Member) Club Competition (Visitor) National (Member…" at bounding box center [255, 314] width 113 height 18
select select "1_48"
click at [199, 305] on select "Select... Club Competition (Member) Club Competition (Visitor) National (Member…" at bounding box center [255, 314] width 113 height 18
type input "4.0000"
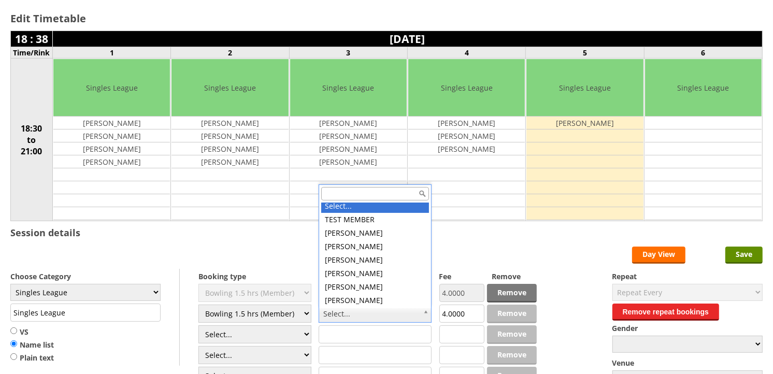
scroll to position [0, 0]
click at [356, 194] on input "text" at bounding box center [375, 193] width 108 height 13
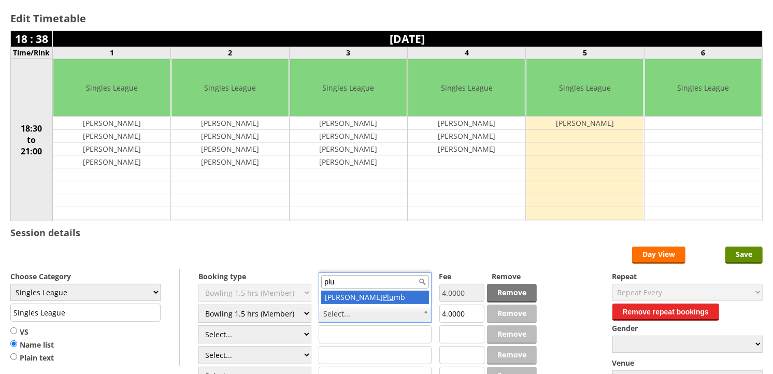
type input "plu"
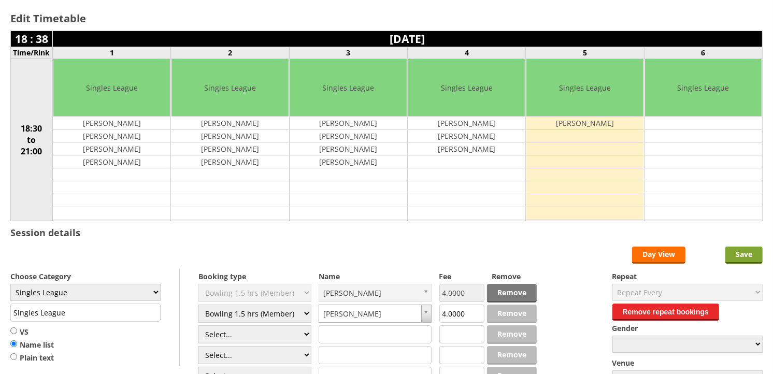
click at [746, 256] on input "Save" at bounding box center [744, 255] width 37 height 17
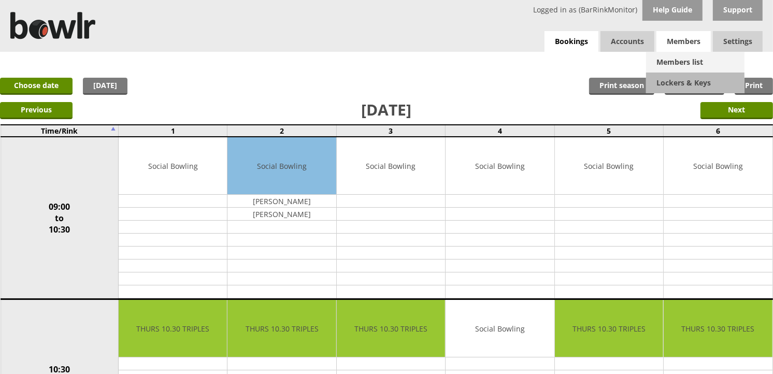
click at [681, 61] on link "Members list" at bounding box center [695, 62] width 98 height 21
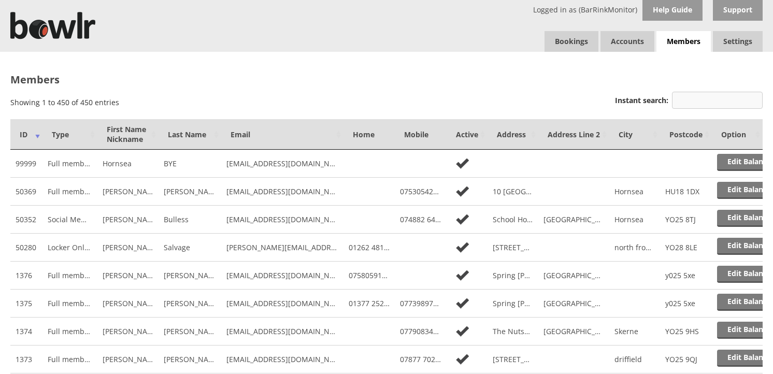
click at [698, 96] on input "Instant search:" at bounding box center [717, 100] width 91 height 17
click at [698, 95] on input "Instant search:" at bounding box center [717, 100] width 91 height 17
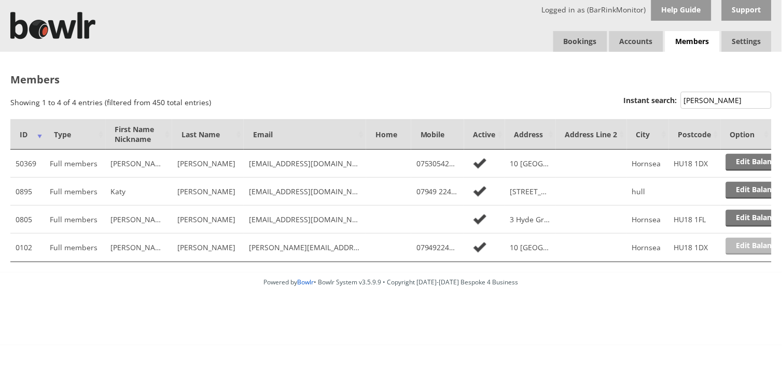
type input "baxter"
click at [755, 241] on link "Edit Balance" at bounding box center [758, 246] width 64 height 17
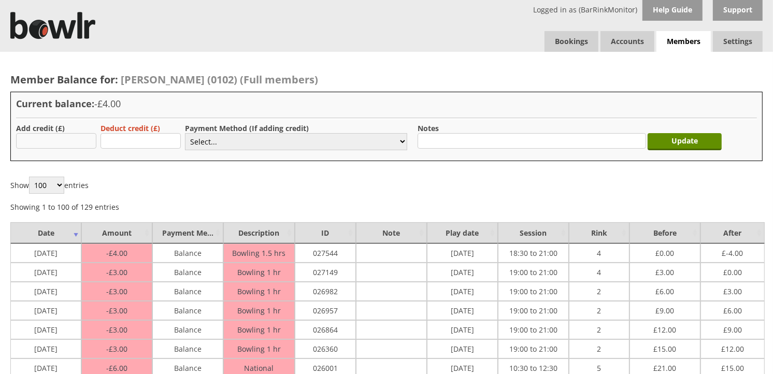
click at [69, 137] on input "text" at bounding box center [56, 141] width 80 height 16
type input "30.00"
click at [214, 142] on select "Select... Cash Card Cheque Bank Transfer Other Member Card Gift Voucher Balance" at bounding box center [296, 141] width 222 height 17
select select "2"
click at [185, 133] on select "Select... Cash Card Cheque Bank Transfer Other Member Card Gift Voucher Balance" at bounding box center [296, 141] width 222 height 17
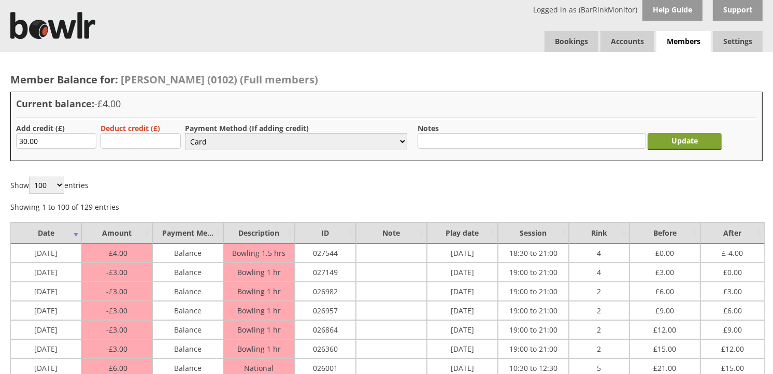
click at [671, 144] on input "Update" at bounding box center [685, 141] width 74 height 17
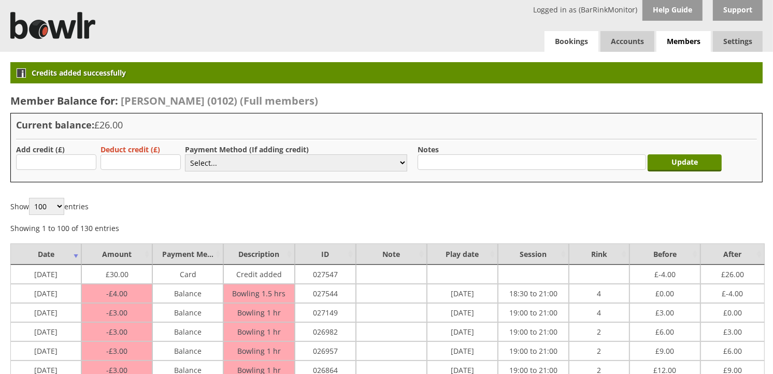
click at [578, 44] on link "Bookings" at bounding box center [572, 41] width 54 height 21
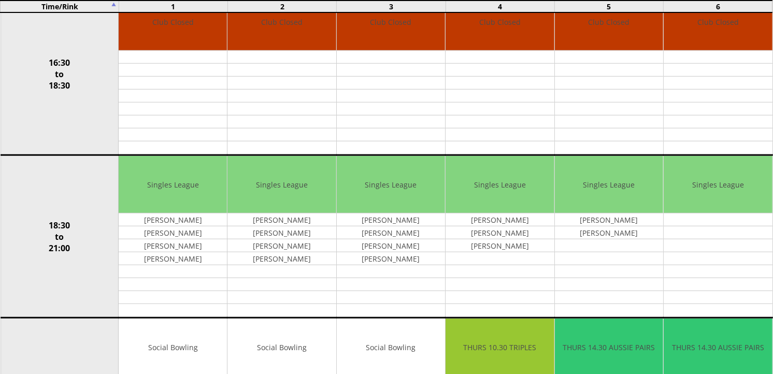
scroll to position [800, 0]
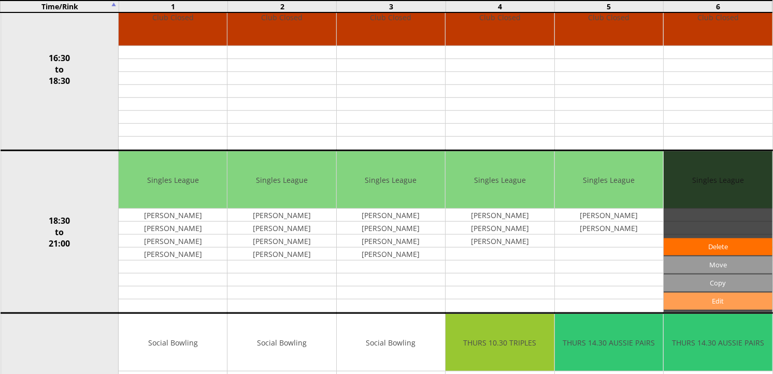
click at [700, 303] on link "Edit" at bounding box center [718, 301] width 108 height 17
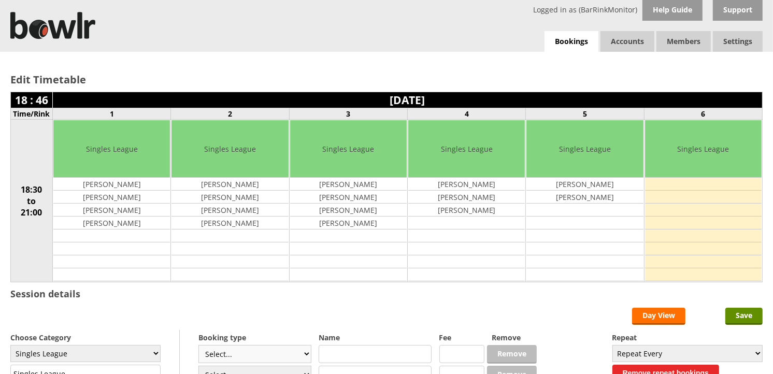
click at [303, 355] on select "Select... Club Competition (Member) Club Competition (Visitor) National (Member…" at bounding box center [255, 354] width 113 height 18
select select "1_48"
click at [199, 346] on select "Select... Club Competition (Member) Club Competition (Visitor) National (Member…" at bounding box center [255, 354] width 113 height 18
type input "4.0000"
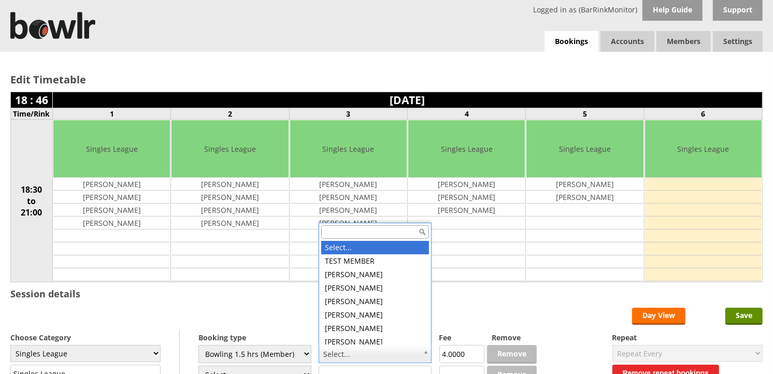
click at [376, 234] on input "text" at bounding box center [375, 231] width 108 height 13
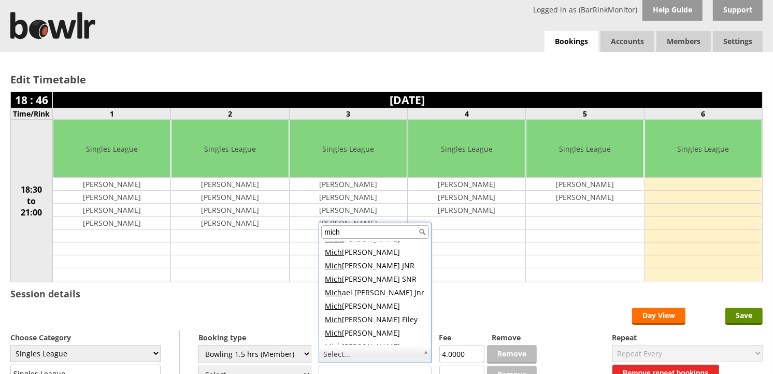
scroll to position [137, 0]
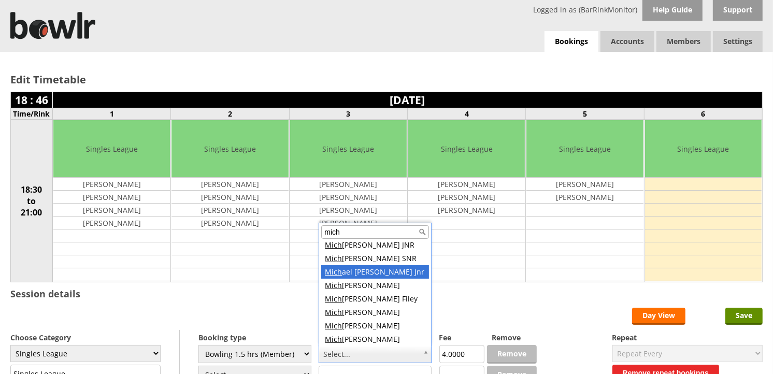
type input "mich"
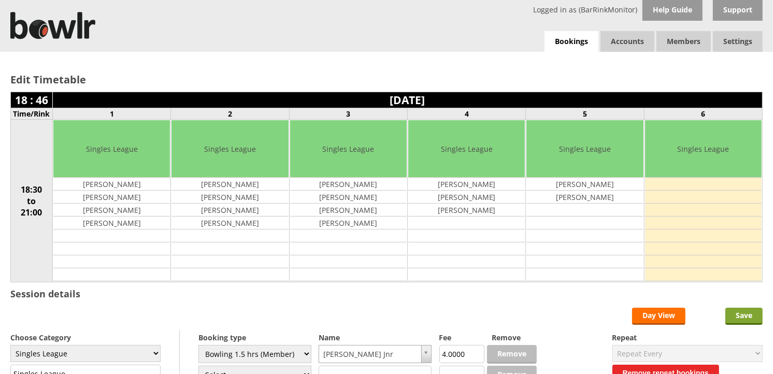
click at [749, 318] on input "Save" at bounding box center [744, 316] width 37 height 17
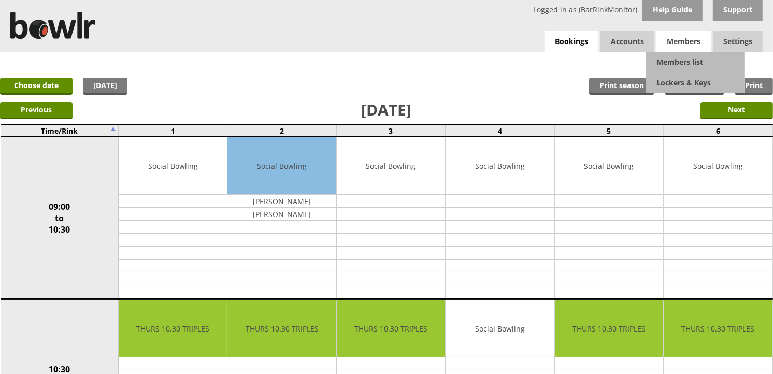
click at [685, 38] on span "Members" at bounding box center [684, 41] width 54 height 21
click at [685, 64] on link "Members list" at bounding box center [695, 62] width 98 height 21
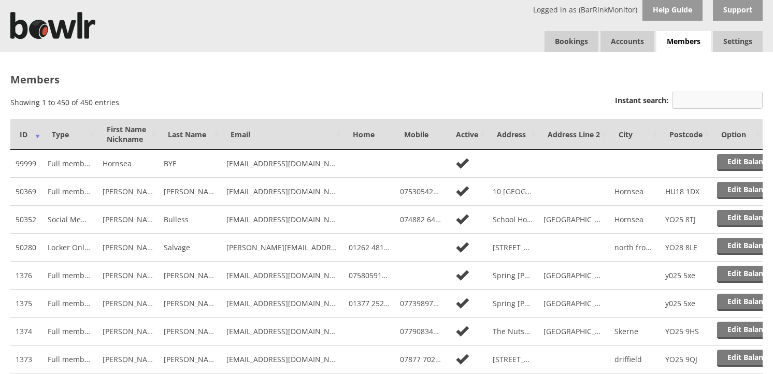
click at [719, 101] on input "Instant search:" at bounding box center [717, 100] width 91 height 17
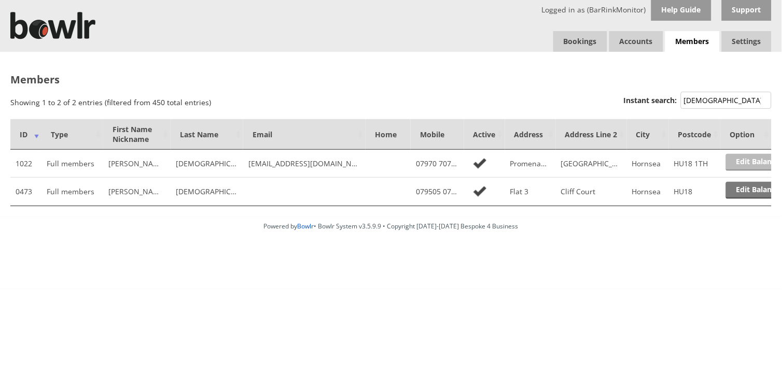
type input "[DEMOGRAPHIC_DATA]"
click at [752, 161] on link "Edit Balance" at bounding box center [758, 162] width 64 height 17
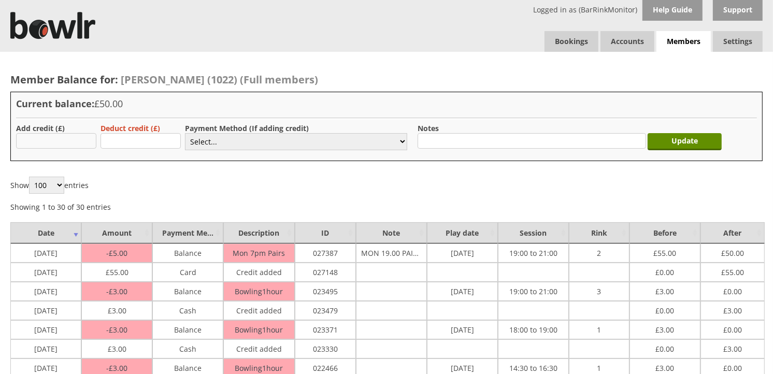
click at [48, 138] on input "text" at bounding box center [56, 141] width 80 height 16
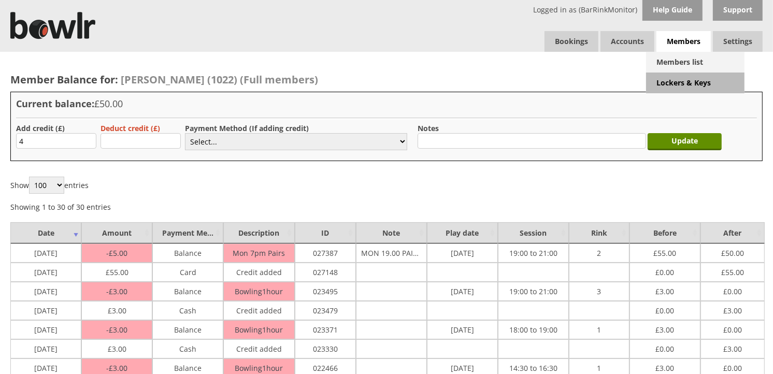
type input "4"
click at [687, 59] on link "Members list" at bounding box center [695, 62] width 98 height 21
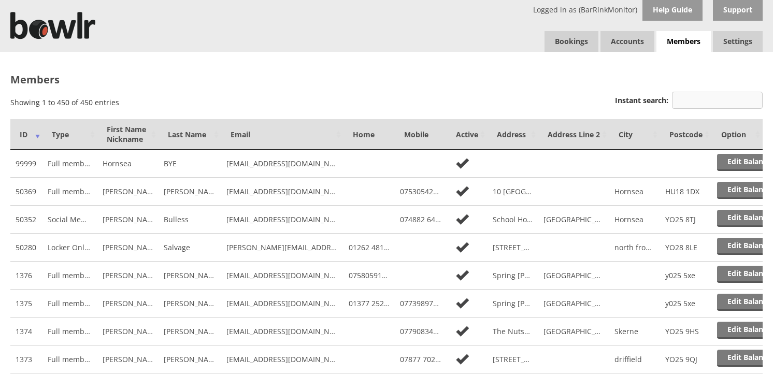
click at [718, 98] on input "Instant search:" at bounding box center [717, 100] width 91 height 17
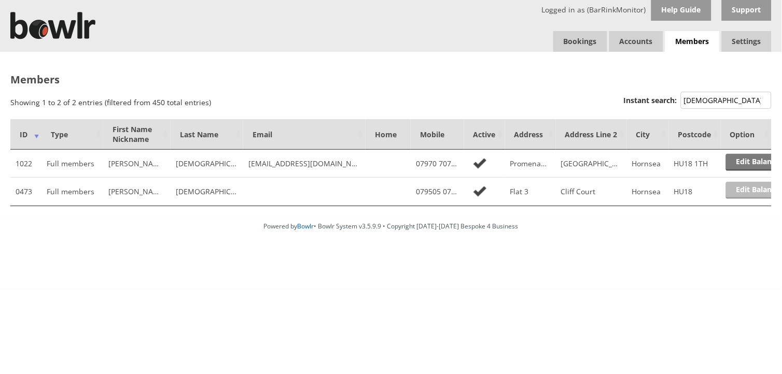
type input "haslam"
click at [750, 190] on link "Edit Balance" at bounding box center [758, 190] width 64 height 17
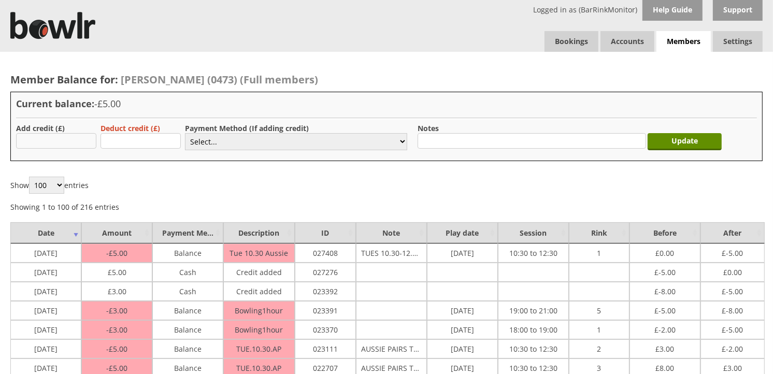
click at [85, 142] on input "text" at bounding box center [56, 141] width 80 height 16
type input "4.00"
click at [274, 140] on select "Select... Cash Card Cheque Bank Transfer Other Member Card Gift Voucher Balance" at bounding box center [296, 141] width 222 height 17
select select "1"
click at [185, 133] on select "Select... Cash Card Cheque Bank Transfer Other Member Card Gift Voucher Balance" at bounding box center [296, 141] width 222 height 17
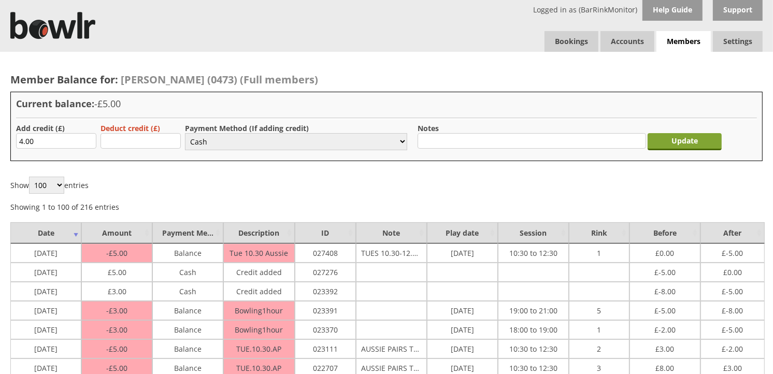
click at [663, 147] on input "Update" at bounding box center [685, 141] width 74 height 17
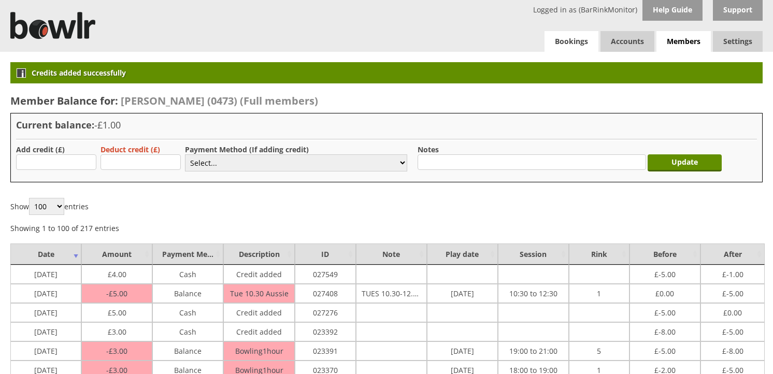
click at [574, 43] on link "Bookings" at bounding box center [572, 41] width 54 height 21
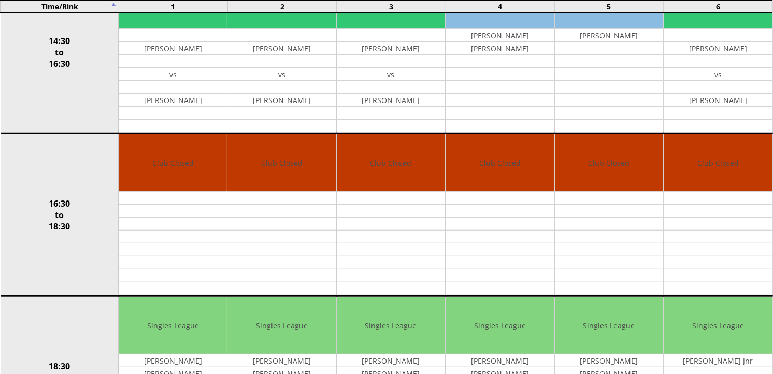
scroll to position [981, 0]
